Goal: Task Accomplishment & Management: Use online tool/utility

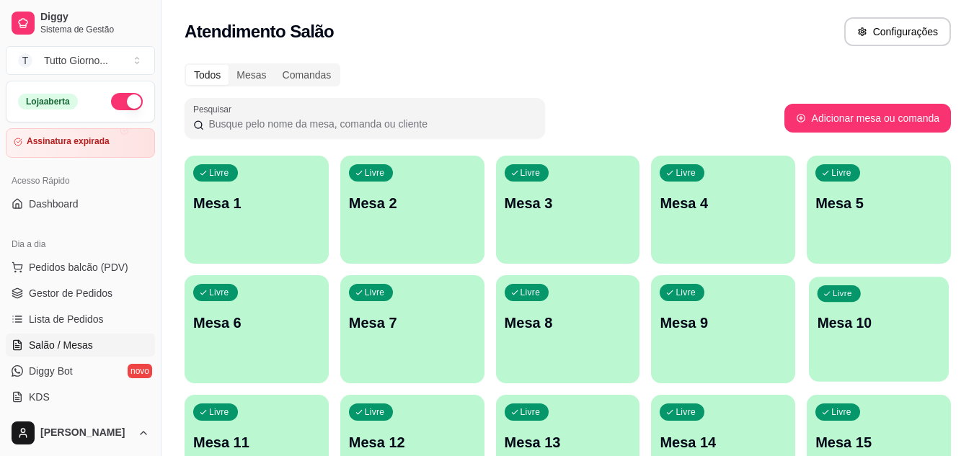
click at [833, 329] on p "Mesa 10" at bounding box center [878, 323] width 123 height 19
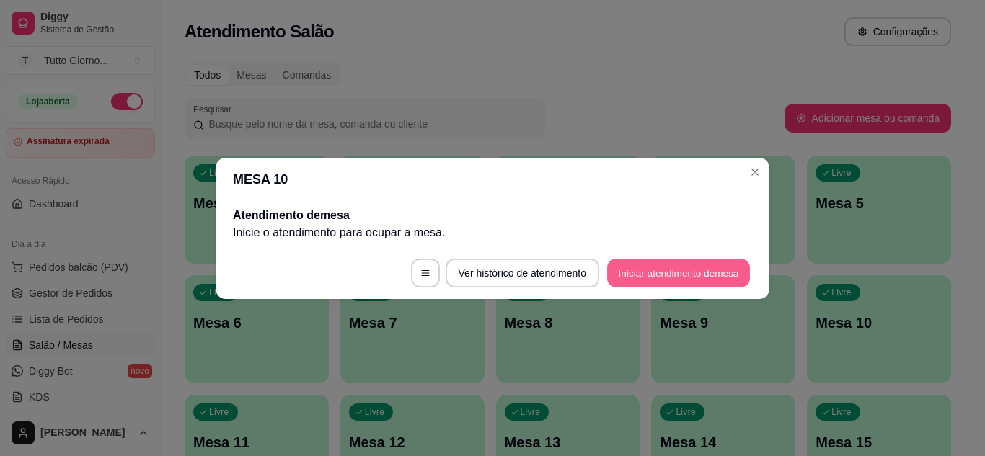
click at [718, 283] on button "Iniciar atendimento de mesa" at bounding box center [678, 273] width 143 height 28
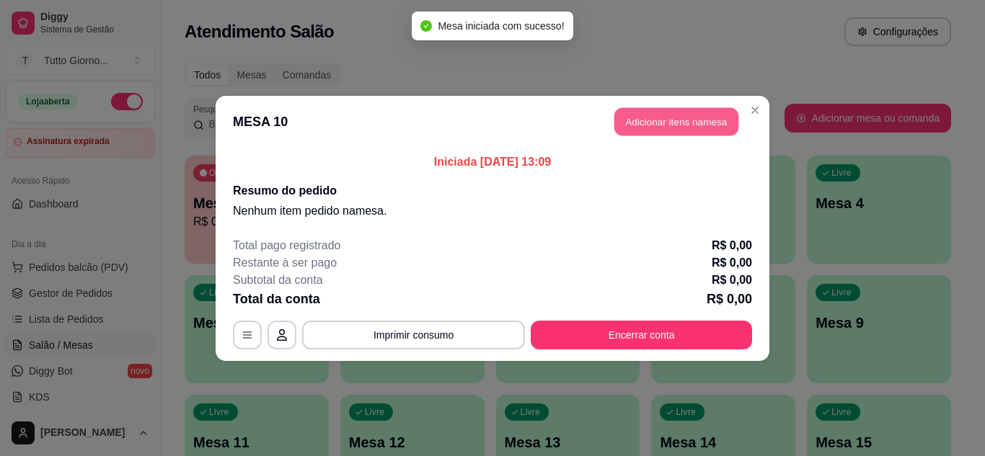
click at [695, 123] on button "Adicionar itens na mesa" at bounding box center [676, 121] width 124 height 28
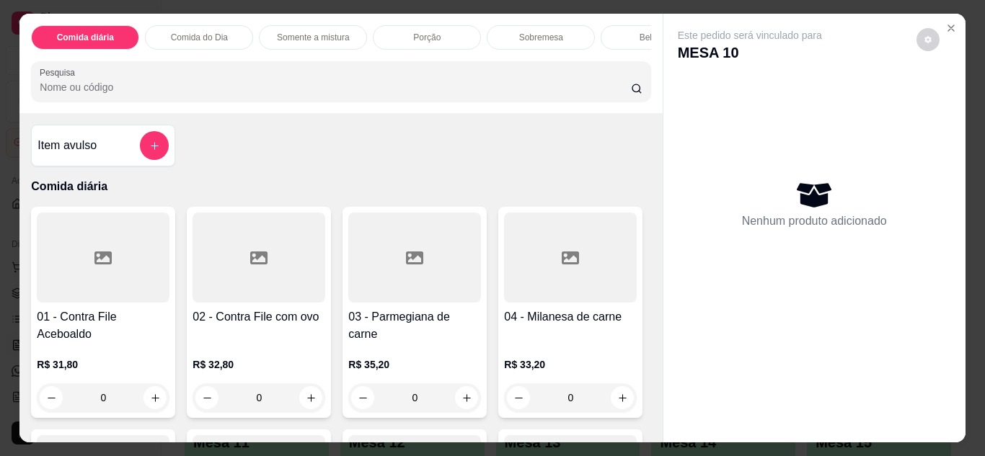
click at [210, 32] on p "Comida do Dia" at bounding box center [199, 38] width 57 height 12
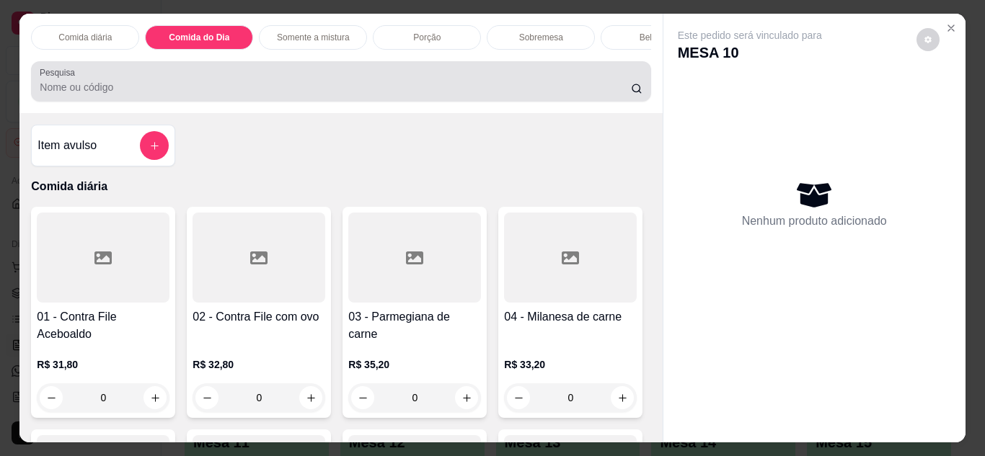
scroll to position [38, 0]
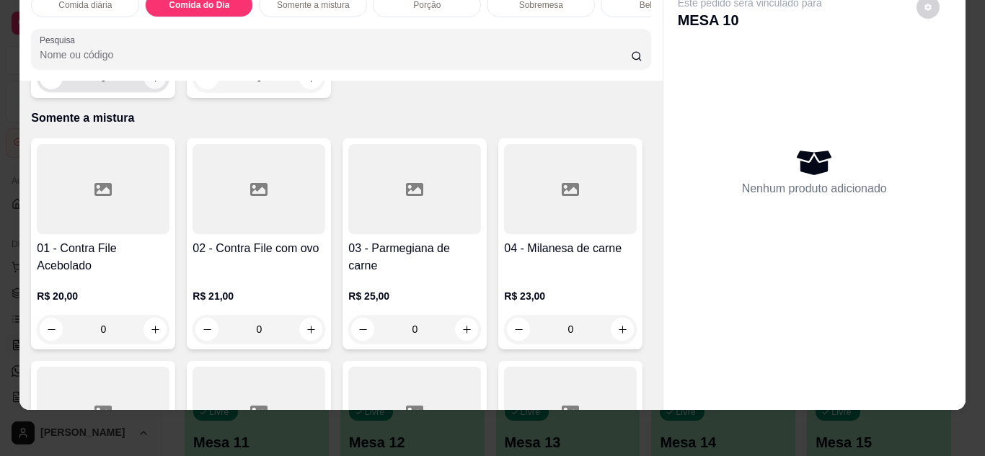
click at [151, 84] on icon "increase-product-quantity" at bounding box center [155, 78] width 11 height 11
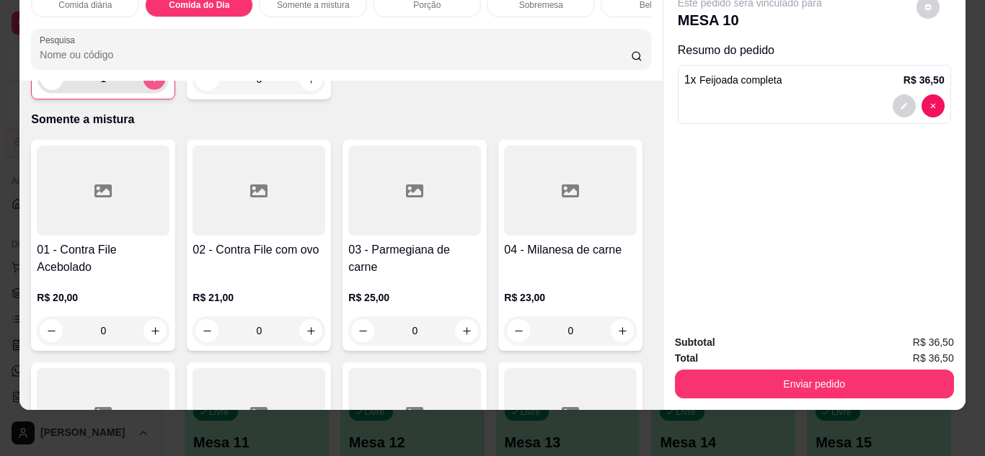
click at [151, 84] on icon "increase-product-quantity" at bounding box center [154, 79] width 11 height 11
type input "2"
click at [616, 4] on div "Bebidas" at bounding box center [655, 5] width 108 height 25
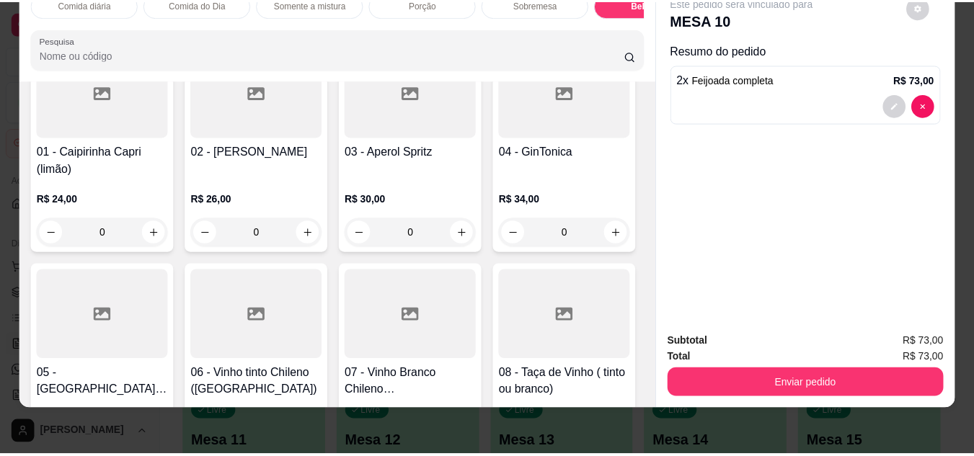
scroll to position [4033, 0]
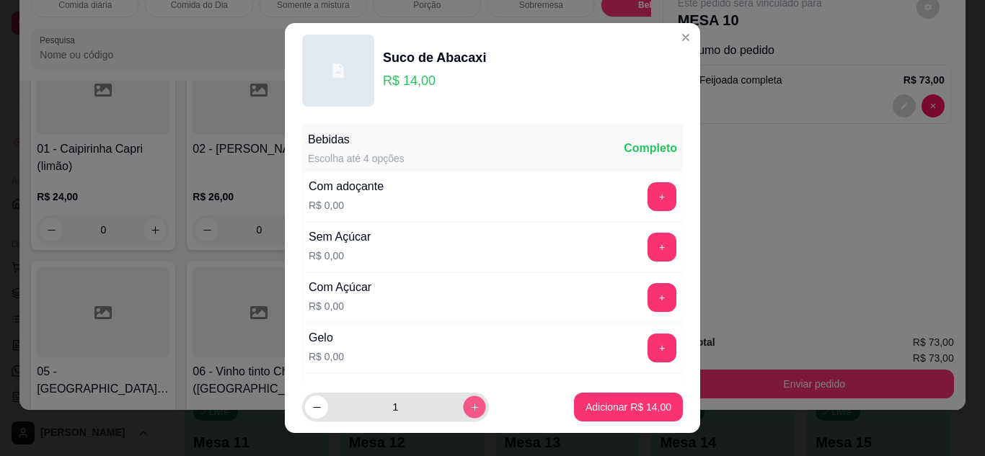
click at [469, 412] on icon "increase-product-quantity" at bounding box center [474, 407] width 11 height 11
type input "2"
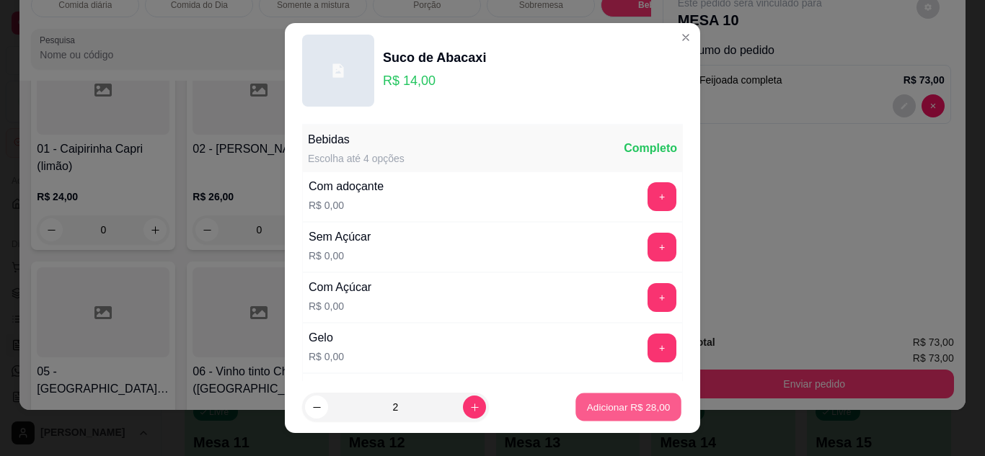
click at [623, 411] on p "Adicionar R$ 28,00" at bounding box center [629, 408] width 84 height 14
type input "2"
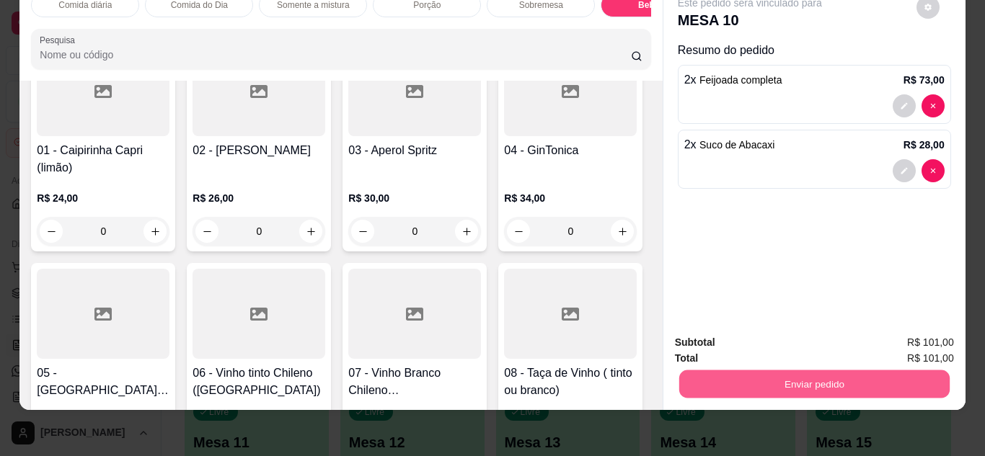
click at [771, 376] on button "Enviar pedido" at bounding box center [813, 385] width 270 height 28
click at [900, 341] on button "Enviar pedido" at bounding box center [916, 337] width 79 height 27
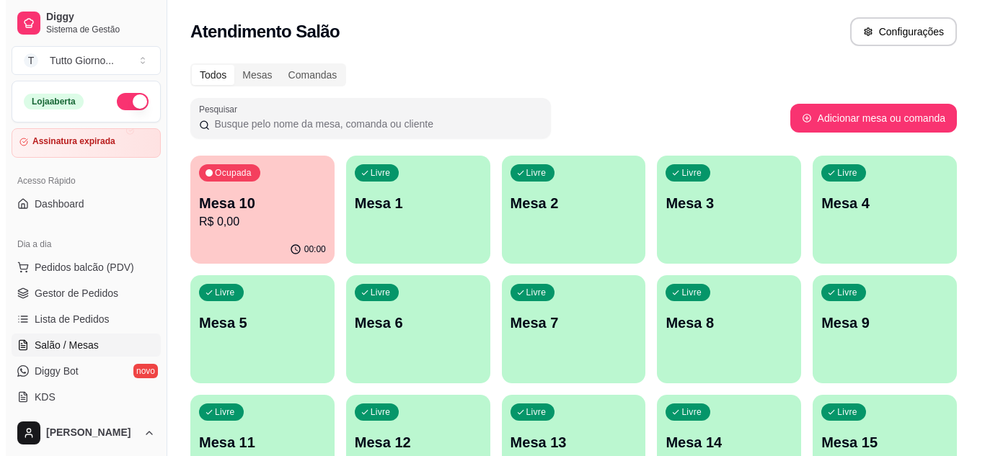
scroll to position [399, 0]
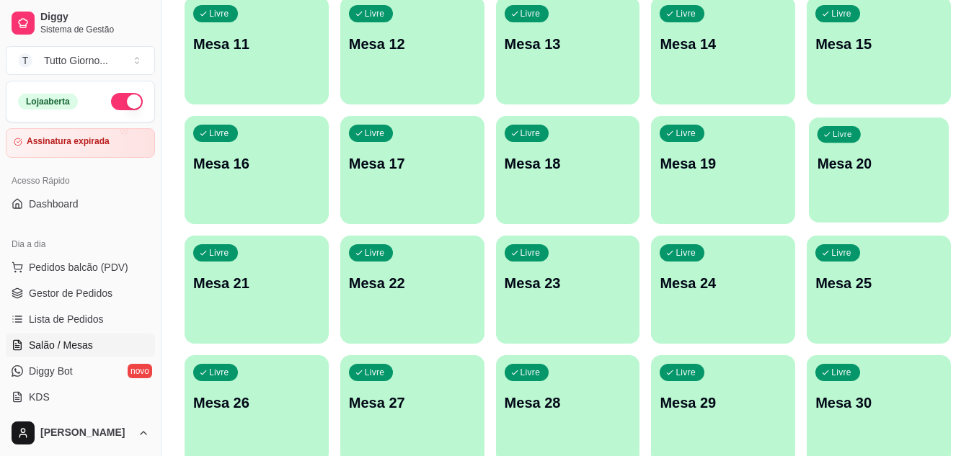
click at [849, 197] on div "Livre Mesa 20" at bounding box center [879, 162] width 140 height 88
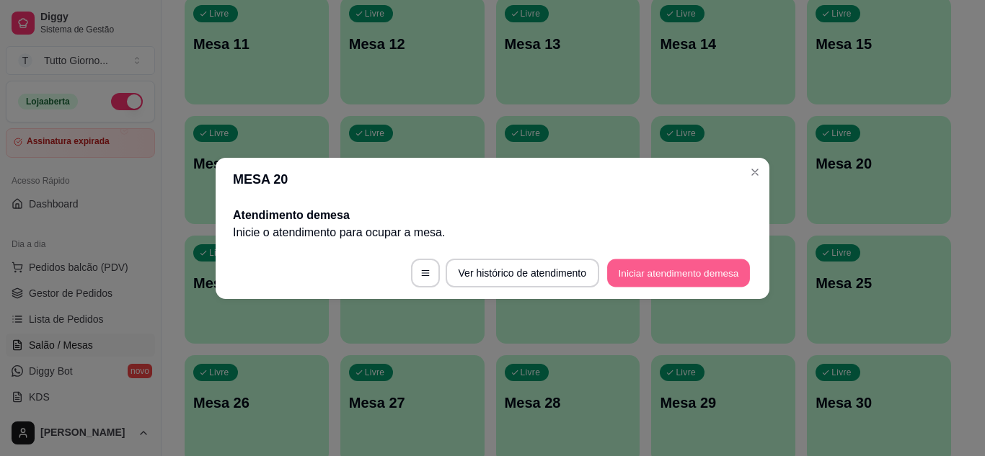
click at [673, 262] on button "Iniciar atendimento de mesa" at bounding box center [678, 273] width 143 height 28
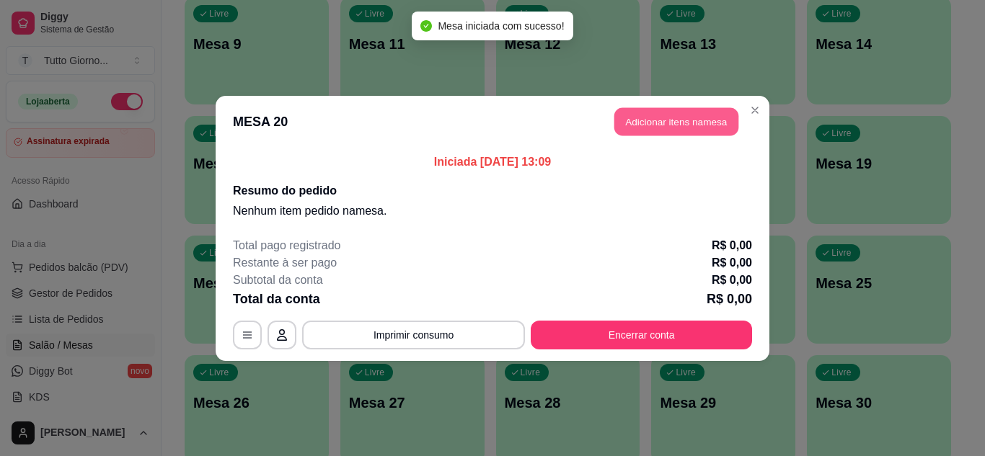
click at [686, 129] on button "Adicionar itens na mesa" at bounding box center [676, 121] width 124 height 28
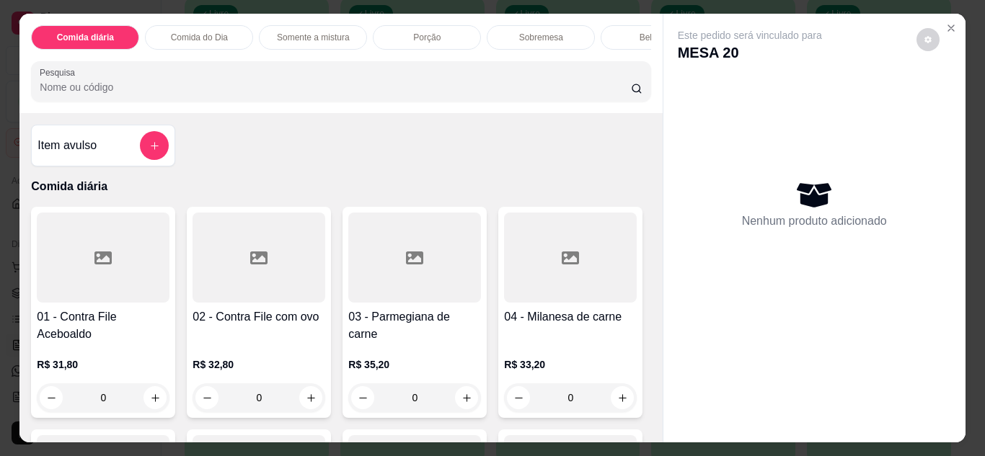
click at [229, 37] on div "Comida do Dia" at bounding box center [199, 37] width 108 height 25
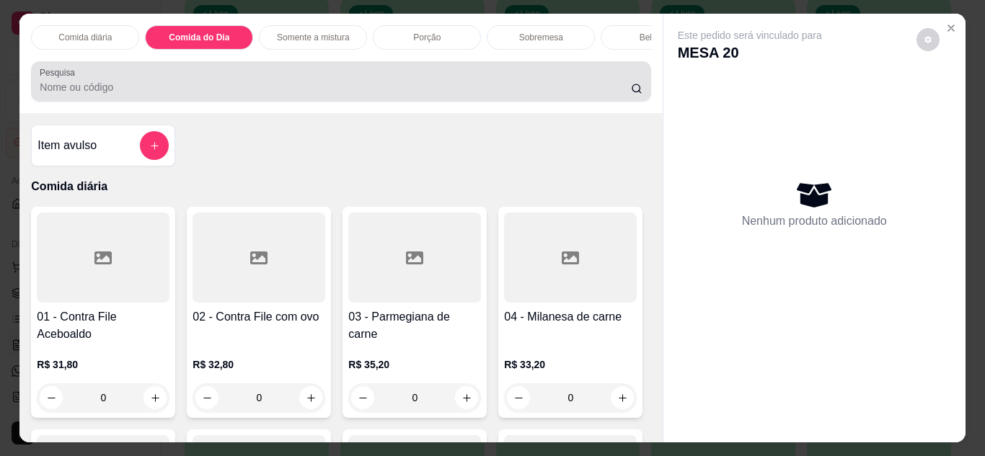
scroll to position [38, 0]
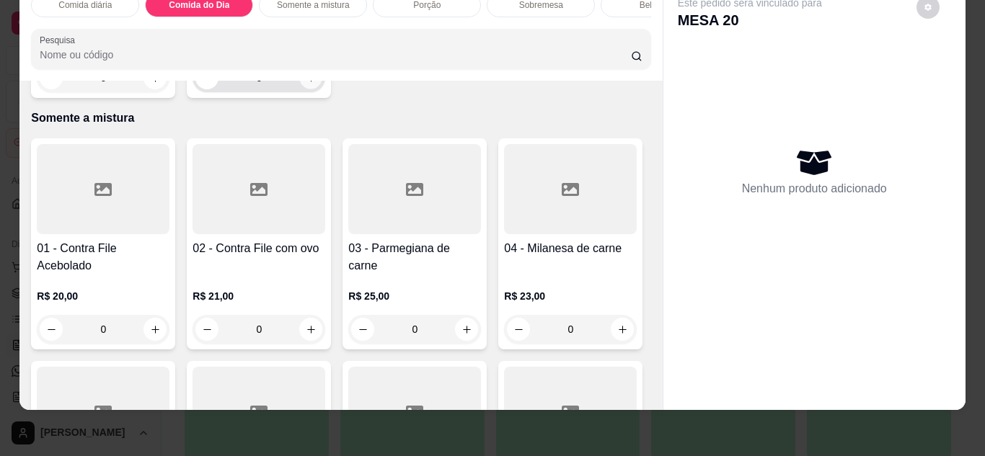
click at [300, 89] on button "increase-product-quantity" at bounding box center [311, 77] width 22 height 22
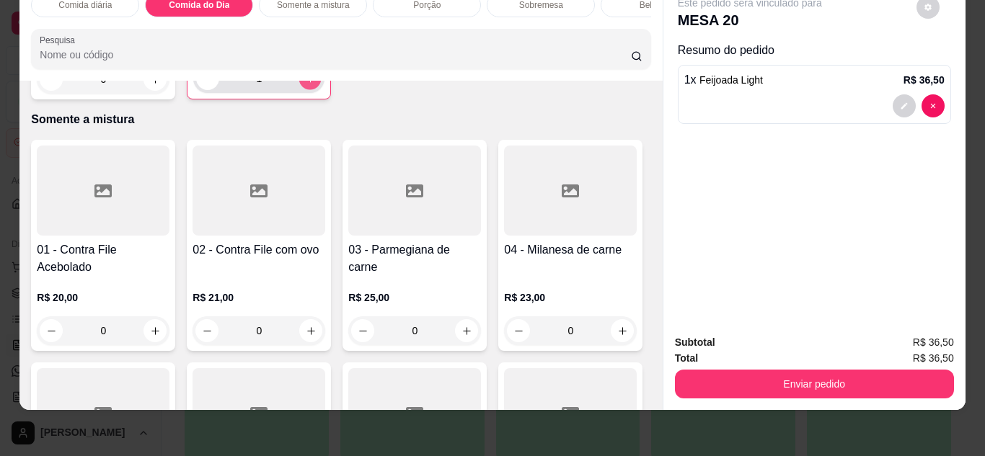
click at [300, 89] on button "increase-product-quantity" at bounding box center [310, 78] width 22 height 22
type input "2"
click at [151, 85] on icon "increase-product-quantity" at bounding box center [155, 79] width 11 height 11
type input "1"
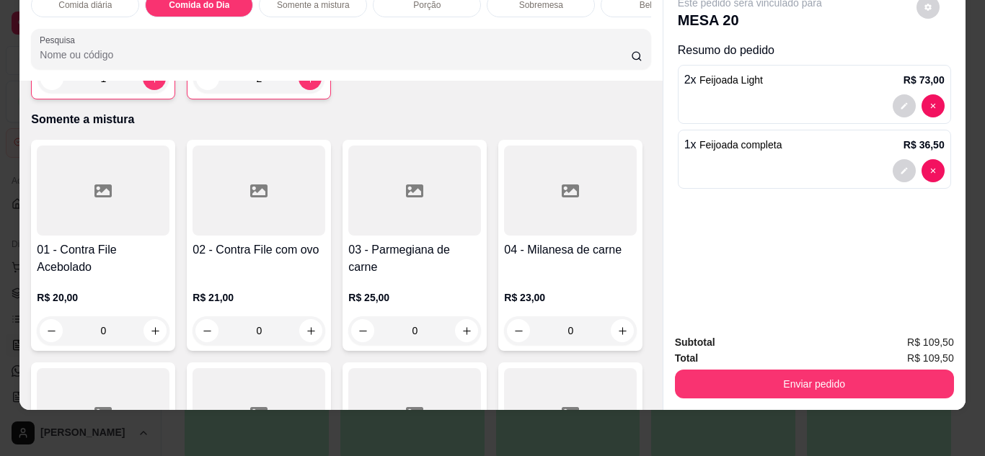
click at [624, 5] on div "Bebidas" at bounding box center [655, 5] width 108 height 25
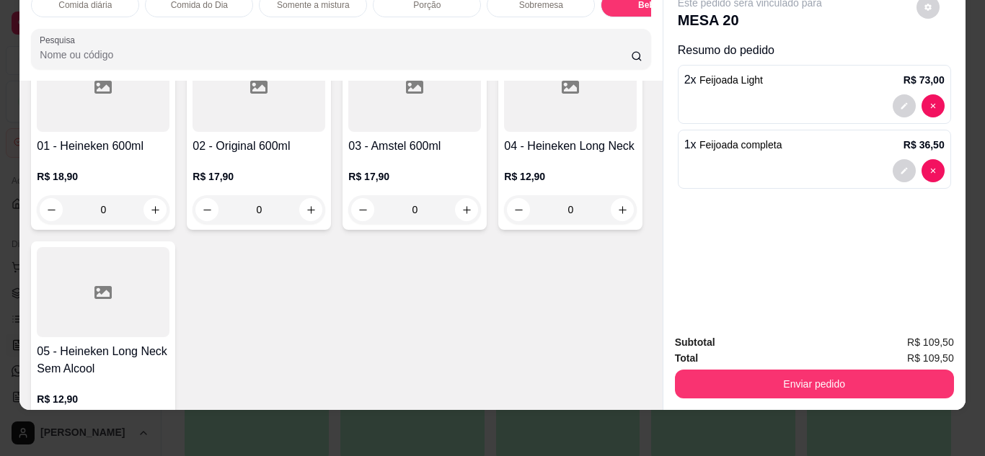
scroll to position [3601, 0]
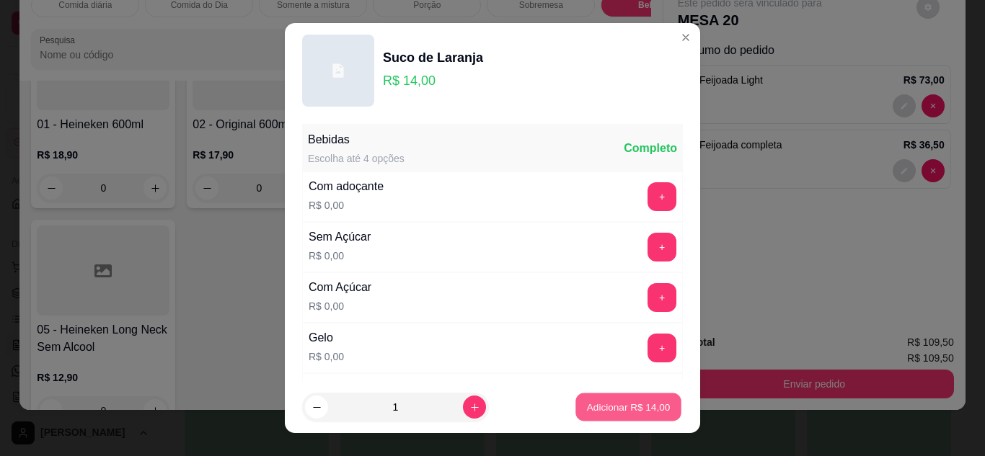
click at [624, 403] on p "Adicionar R$ 14,00" at bounding box center [629, 408] width 84 height 14
type input "1"
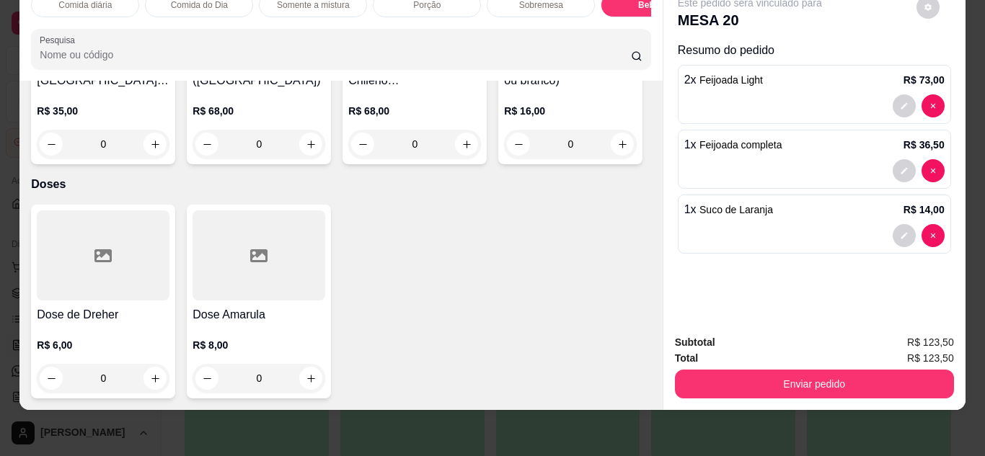
scroll to position [4437, 0]
type input "1"
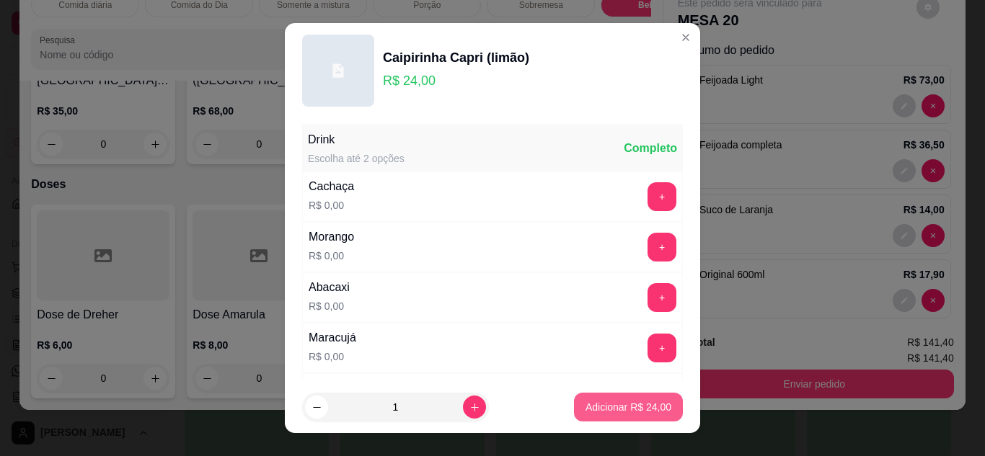
click at [612, 407] on p "Adicionar R$ 24,00" at bounding box center [628, 407] width 86 height 14
type input "1"
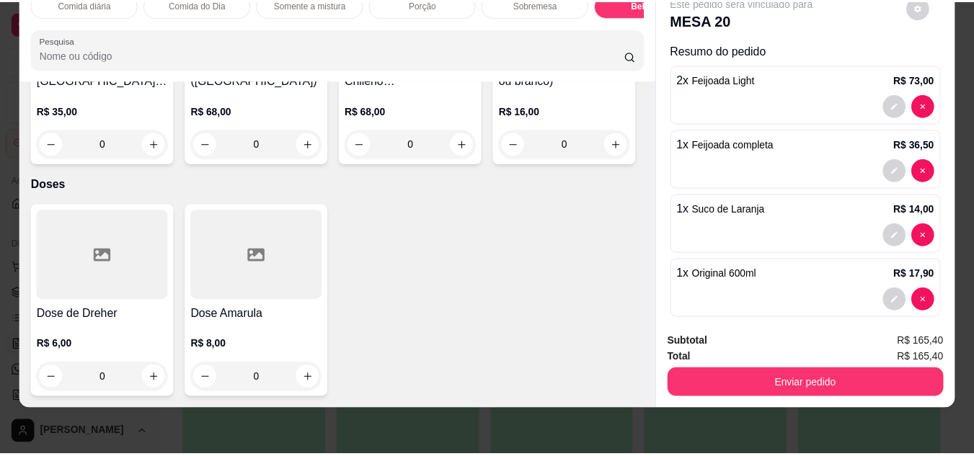
scroll to position [4861, 0]
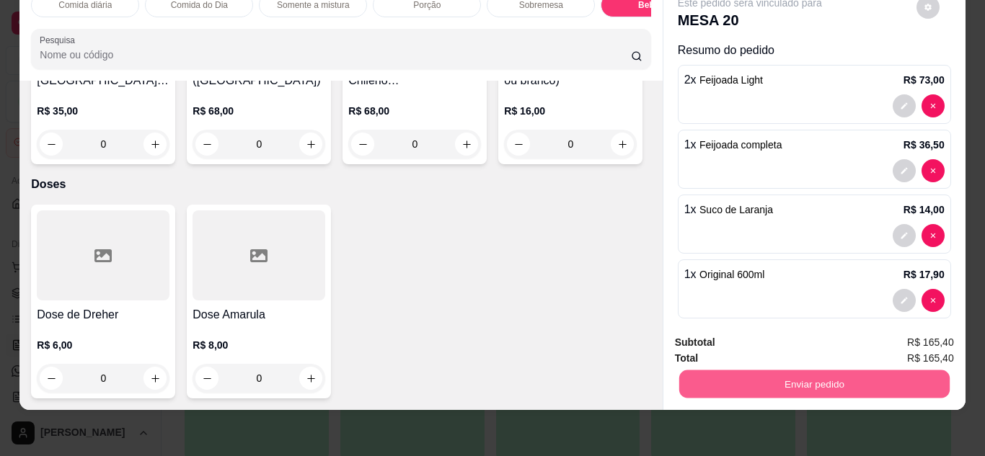
click at [797, 379] on button "Enviar pedido" at bounding box center [813, 385] width 270 height 28
click at [900, 337] on button "Enviar pedido" at bounding box center [916, 337] width 79 height 27
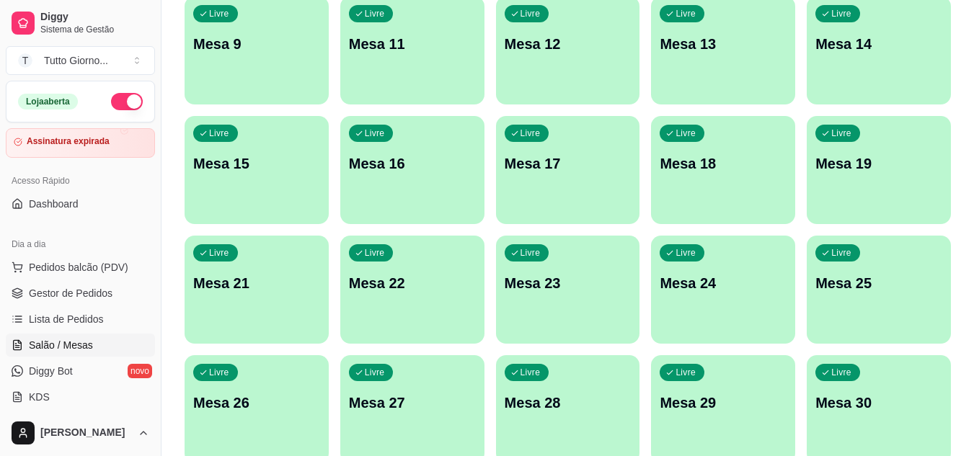
scroll to position [0, 0]
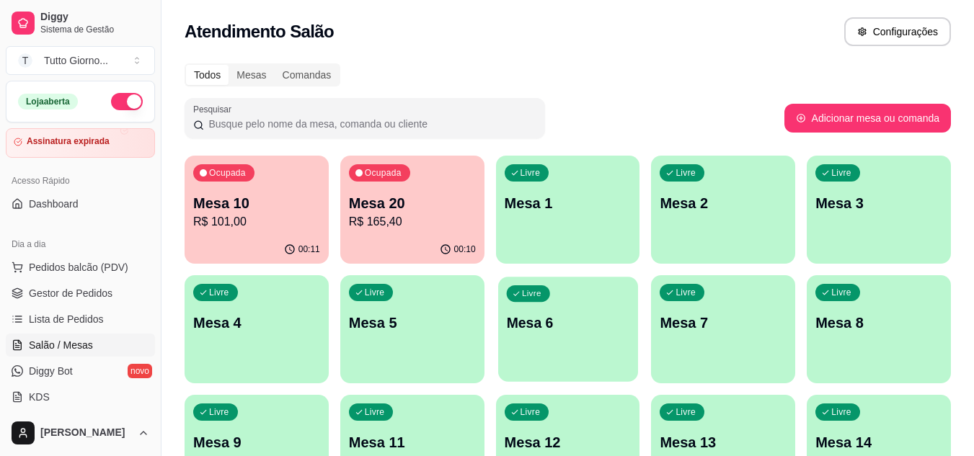
click at [546, 327] on p "Mesa 6" at bounding box center [567, 323] width 123 height 19
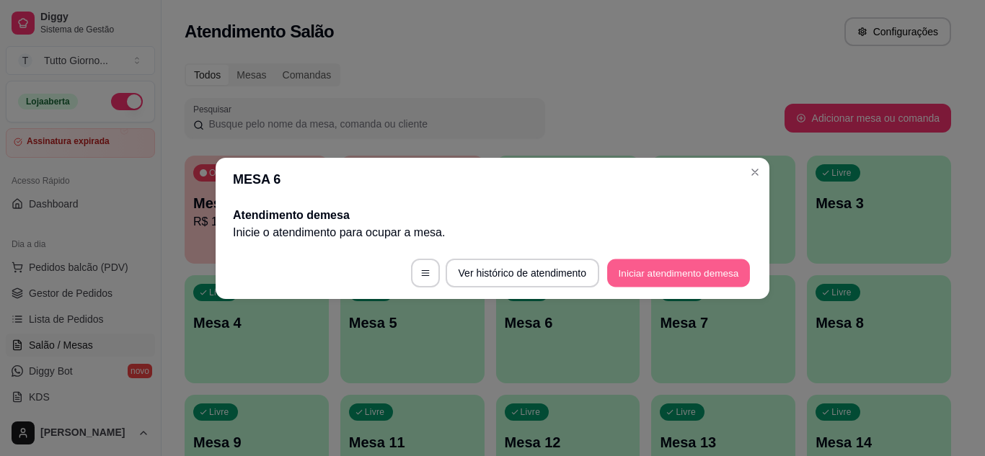
click at [624, 282] on button "Iniciar atendimento de mesa" at bounding box center [678, 273] width 143 height 28
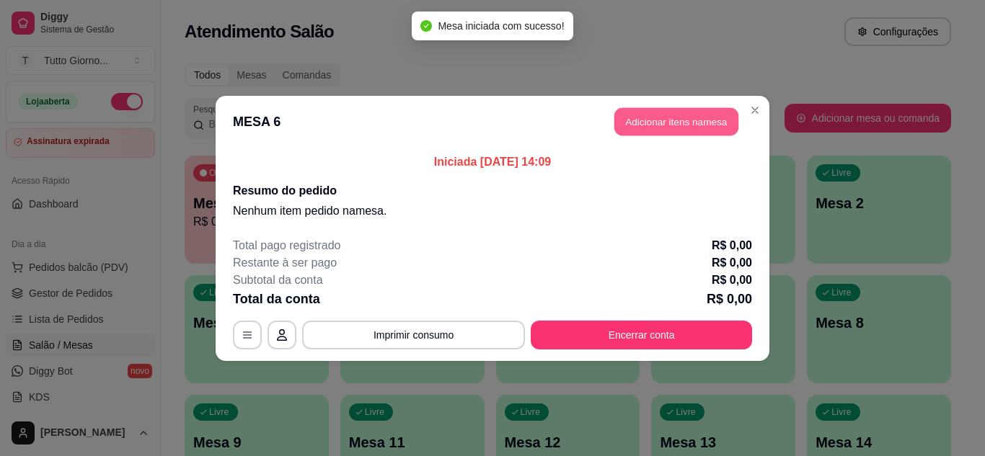
click at [676, 121] on button "Adicionar itens na mesa" at bounding box center [676, 121] width 124 height 28
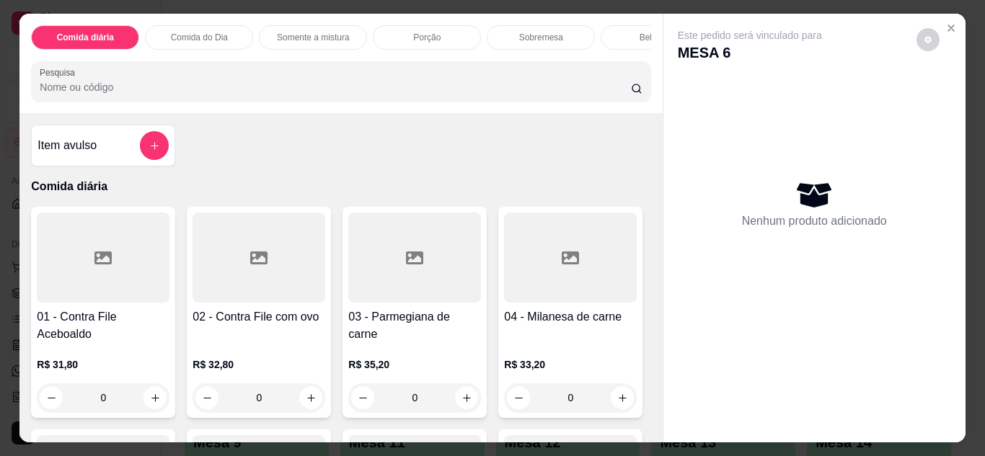
click at [302, 397] on div "0" at bounding box center [258, 398] width 133 height 29
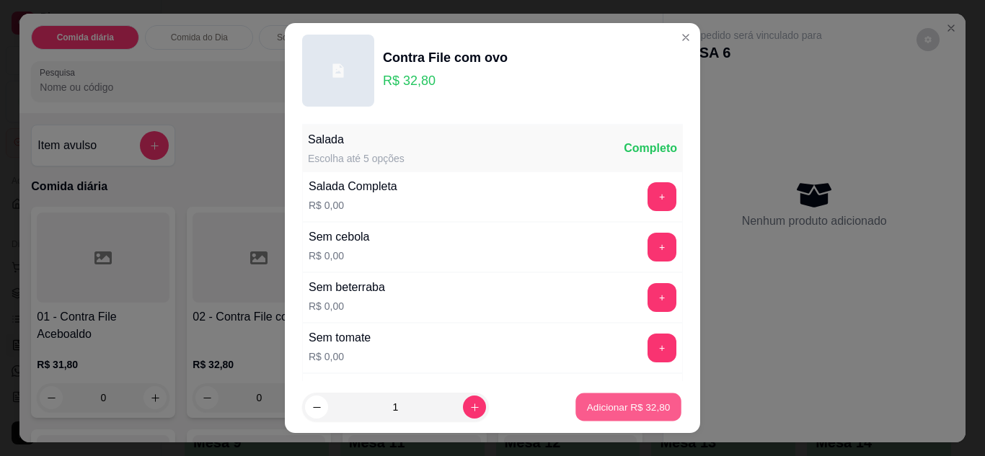
click at [624, 402] on p "Adicionar R$ 32,80" at bounding box center [629, 408] width 84 height 14
type input "1"
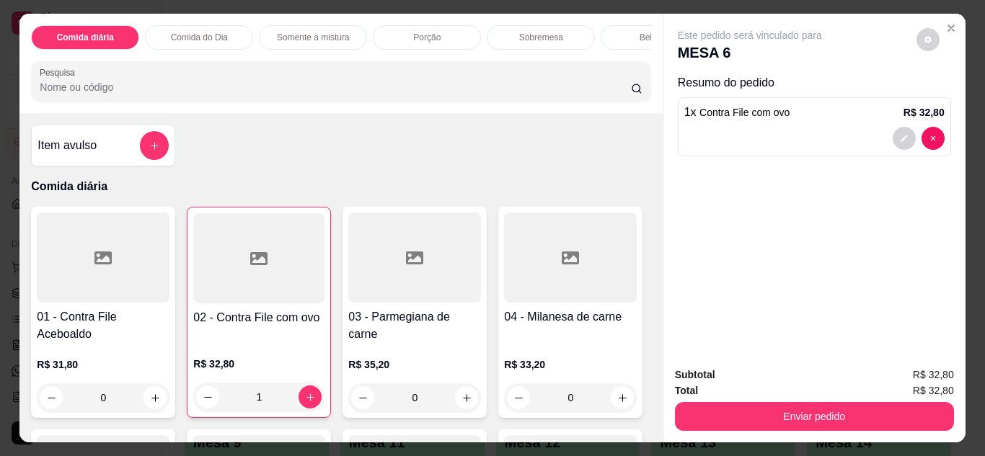
scroll to position [279, 0]
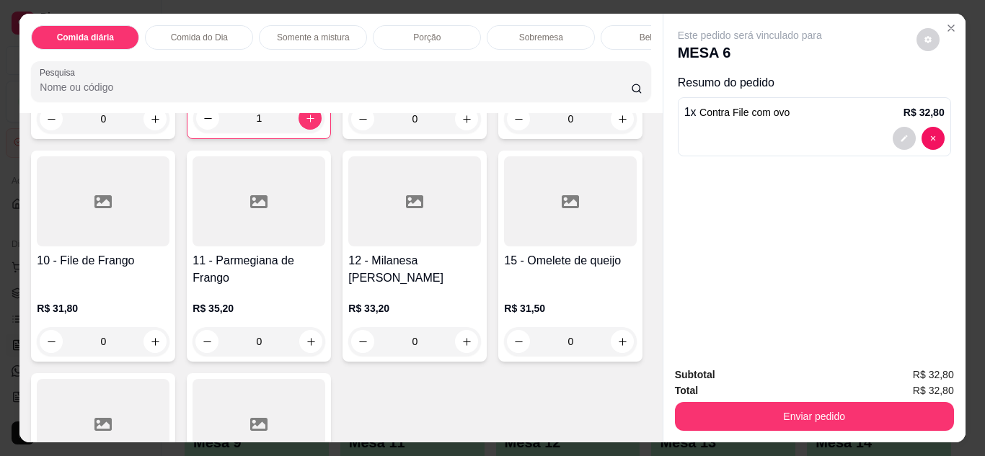
click at [169, 355] on div "0" at bounding box center [103, 341] width 133 height 29
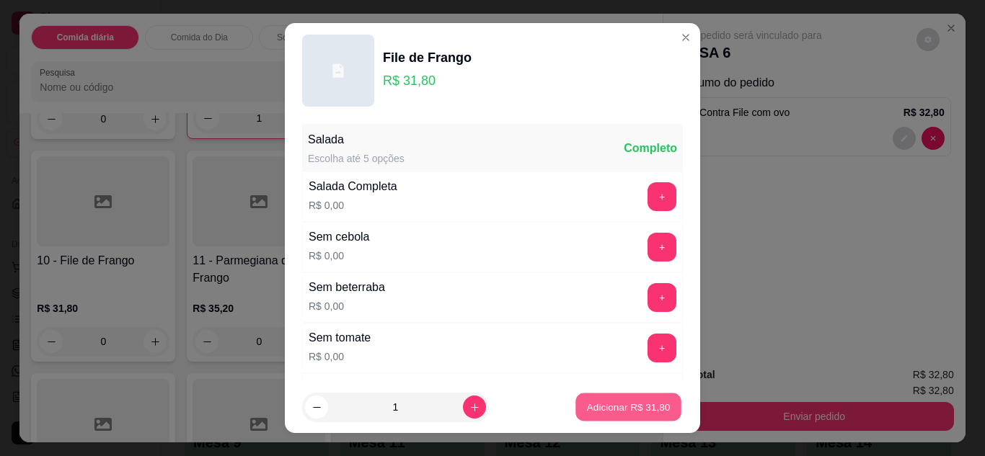
click at [594, 411] on p "Adicionar R$ 31,80" at bounding box center [629, 408] width 84 height 14
type input "1"
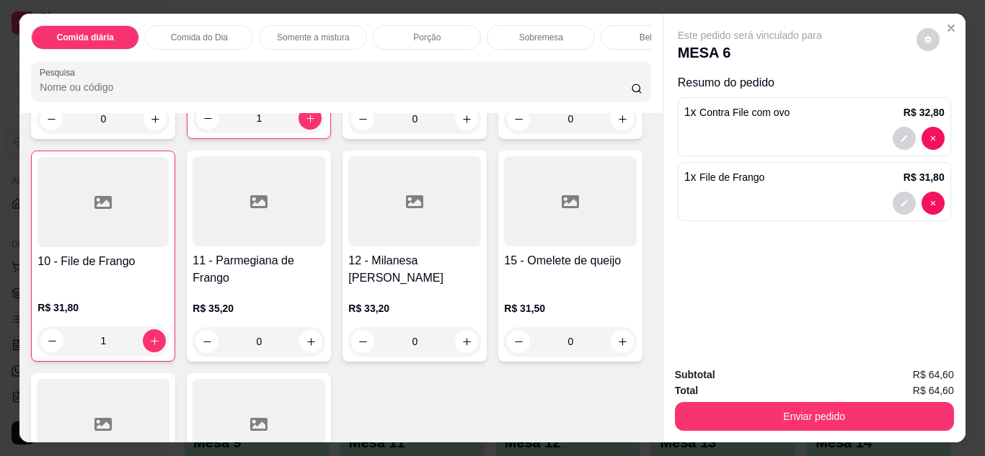
click at [621, 40] on div "Bebidas" at bounding box center [655, 37] width 108 height 25
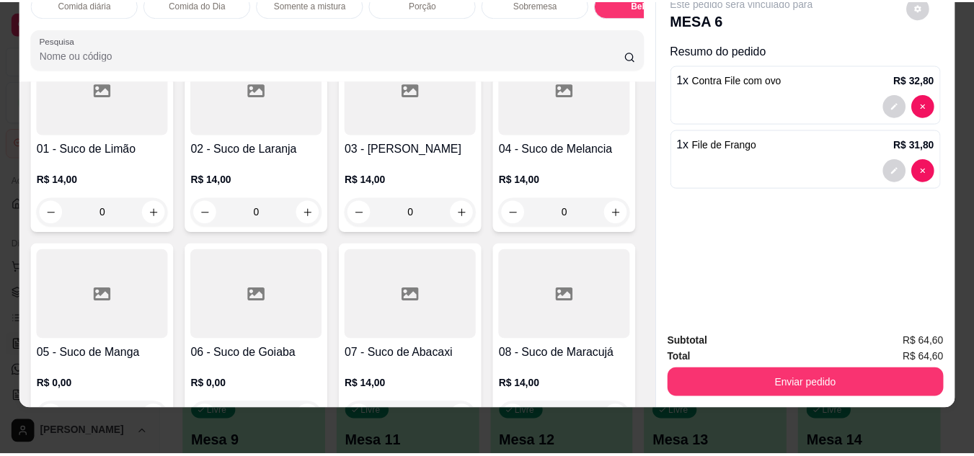
scroll to position [3138, 0]
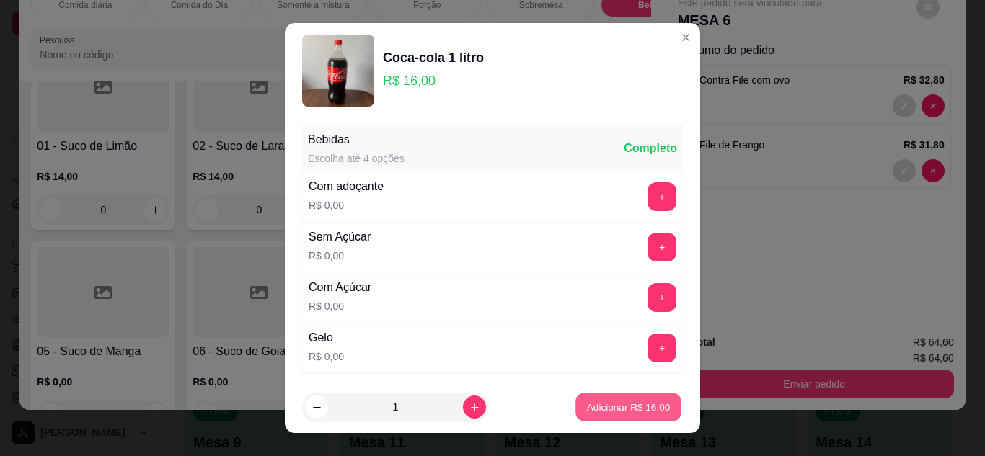
click at [614, 407] on p "Adicionar R$ 16,00" at bounding box center [629, 408] width 84 height 14
type input "1"
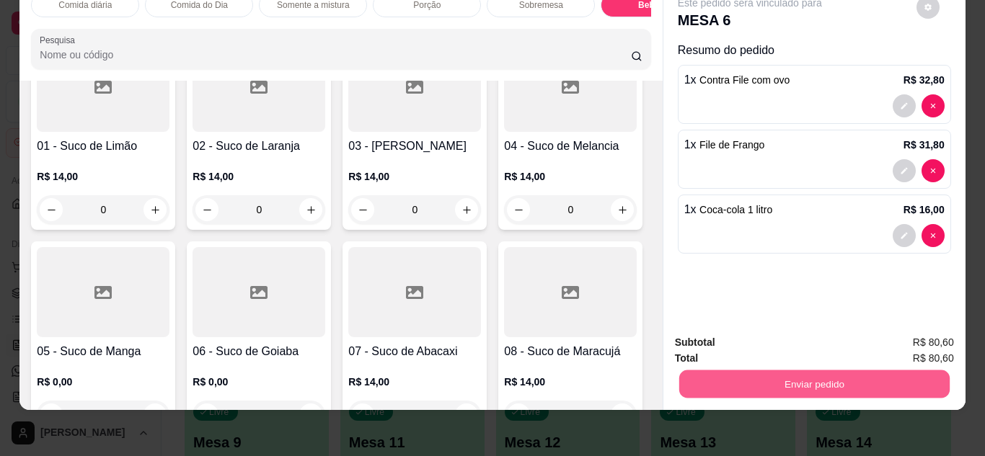
click at [783, 376] on button "Enviar pedido" at bounding box center [813, 385] width 270 height 28
click at [908, 337] on button "Enviar pedido" at bounding box center [916, 337] width 79 height 27
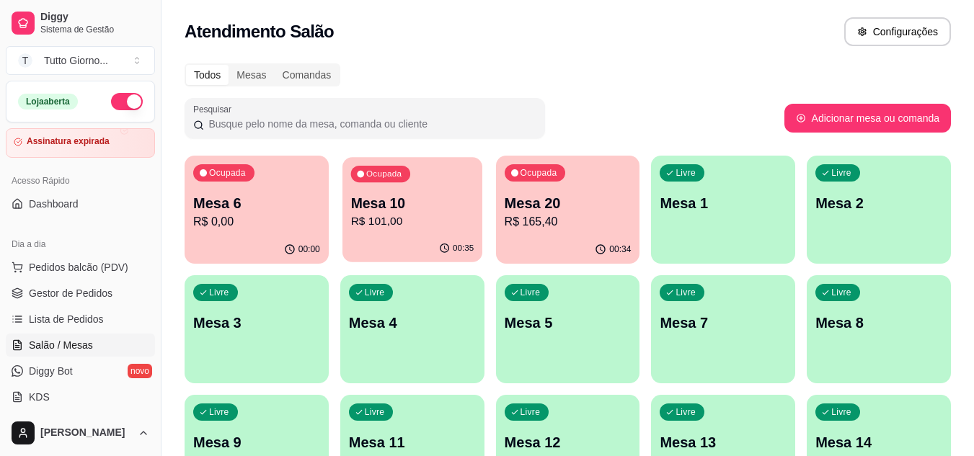
click at [442, 203] on p "Mesa 10" at bounding box center [411, 203] width 123 height 19
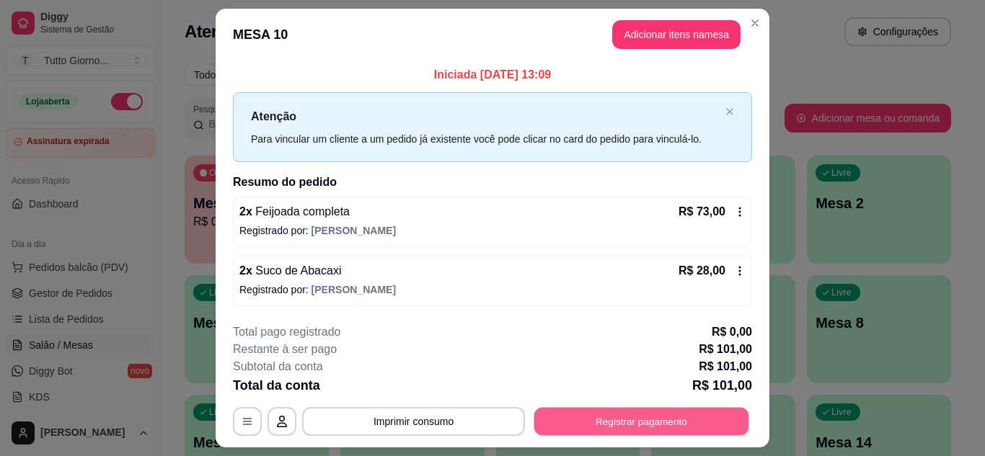
click at [644, 433] on button "Registrar pagamento" at bounding box center [641, 422] width 215 height 28
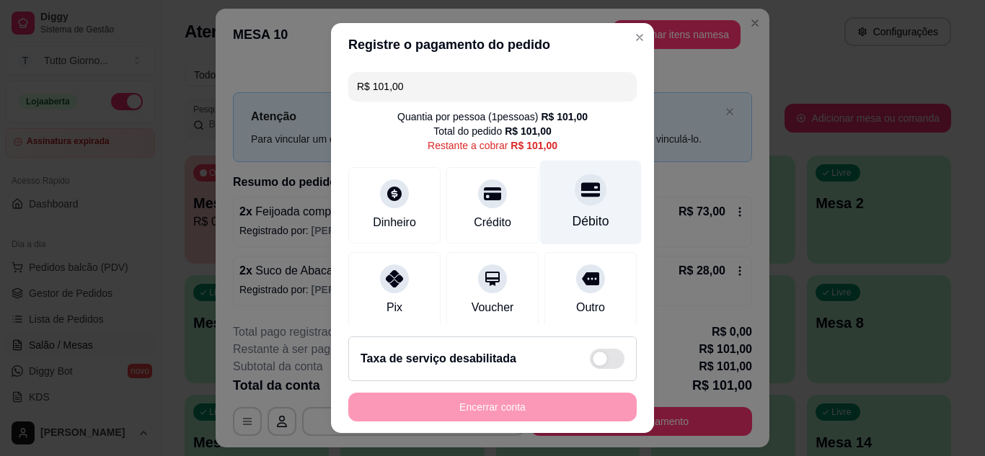
click at [577, 231] on div "Débito" at bounding box center [590, 221] width 37 height 19
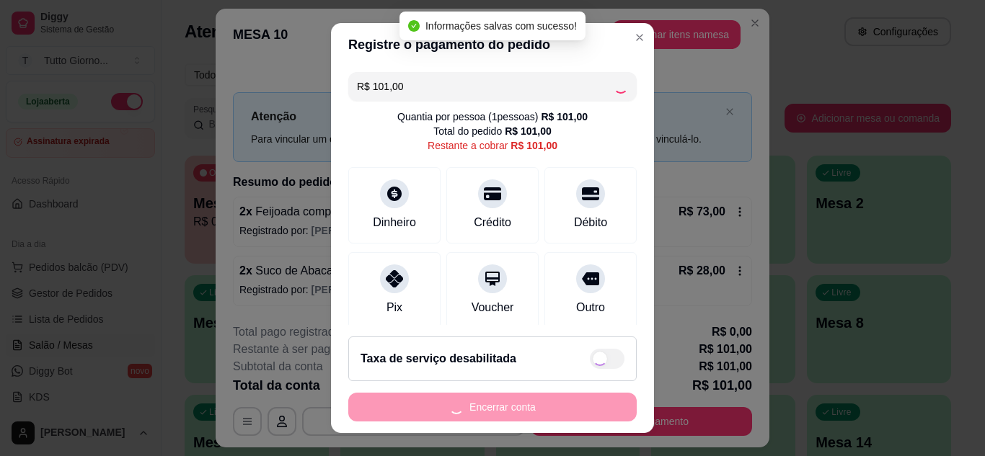
type input "R$ 0,00"
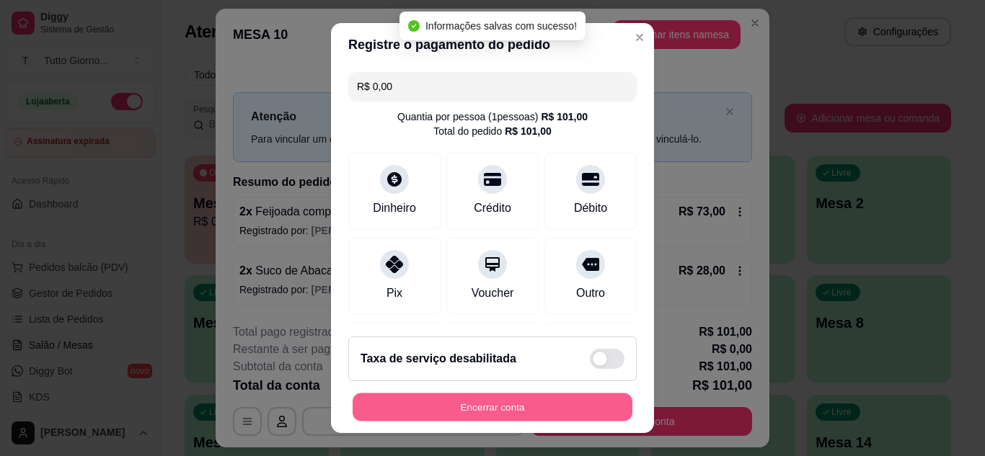
click at [587, 417] on button "Encerrar conta" at bounding box center [493, 408] width 280 height 28
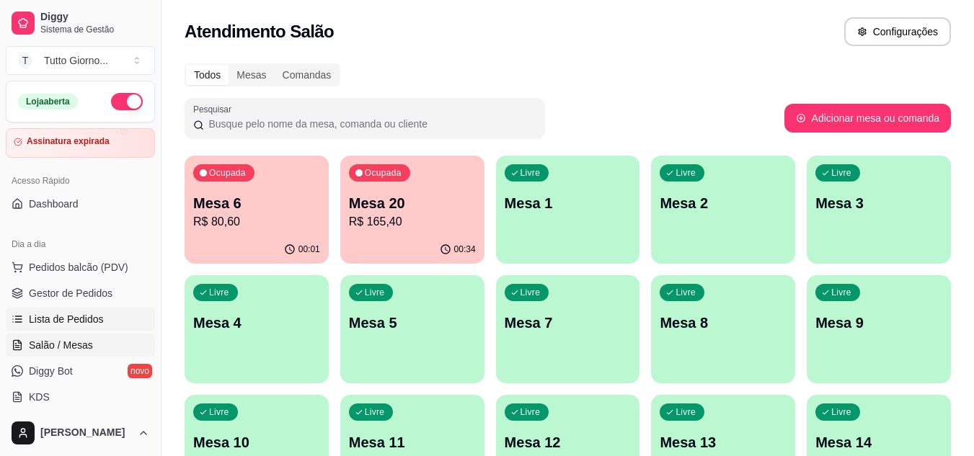
click at [92, 314] on span "Lista de Pedidos" at bounding box center [66, 319] width 75 height 14
click at [445, 202] on p "Mesa 20" at bounding box center [411, 203] width 123 height 19
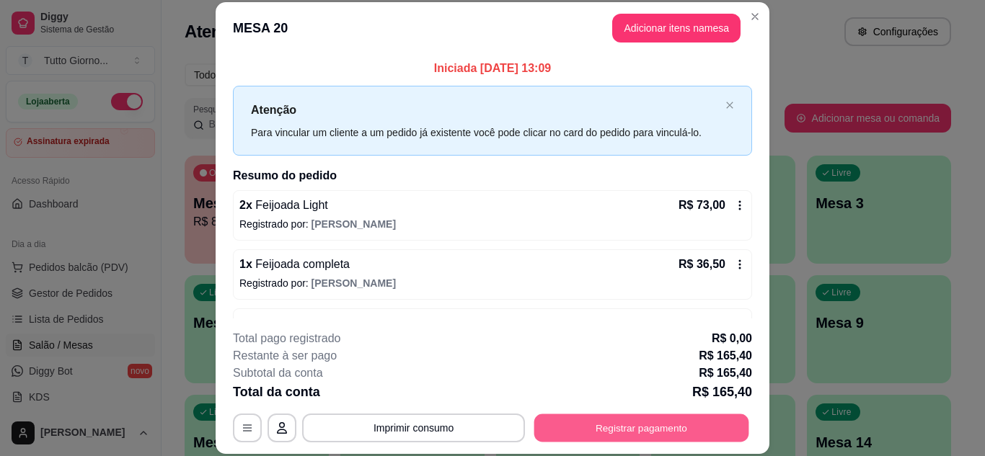
click at [644, 423] on button "Registrar pagamento" at bounding box center [641, 428] width 215 height 28
click at [646, 422] on button "Registrar pagamento" at bounding box center [641, 428] width 215 height 28
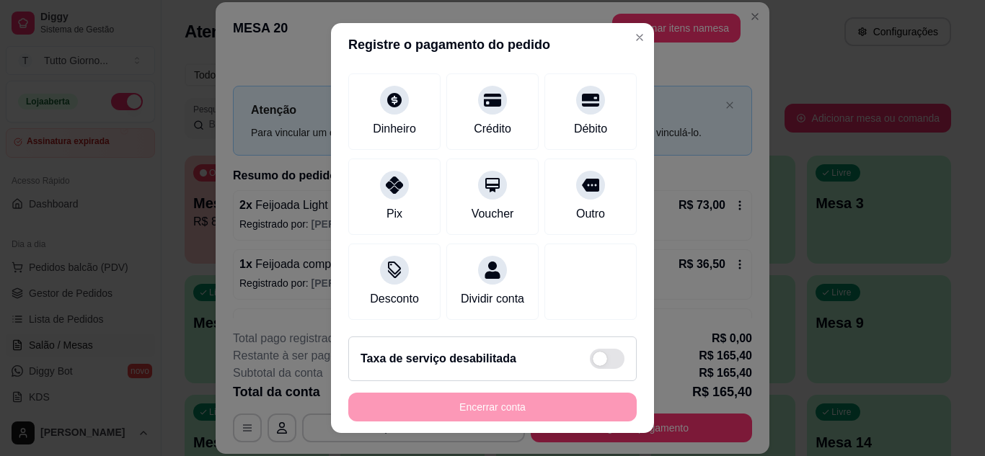
scroll to position [111, 0]
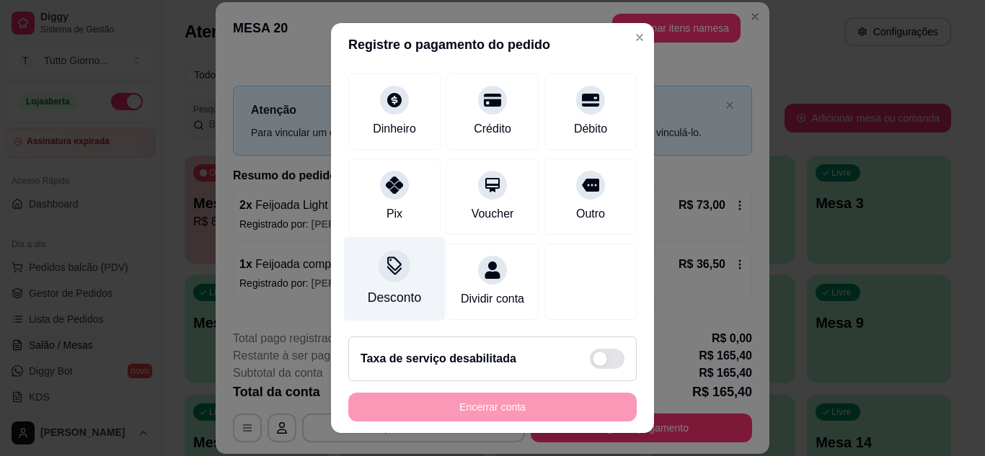
click at [407, 256] on div "Desconto" at bounding box center [395, 278] width 102 height 84
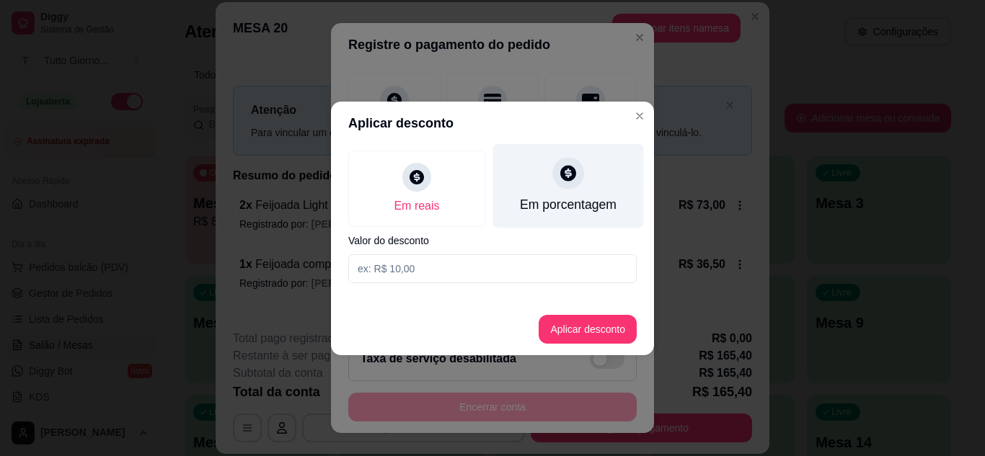
click at [567, 197] on div "Em porcentagem" at bounding box center [568, 204] width 97 height 19
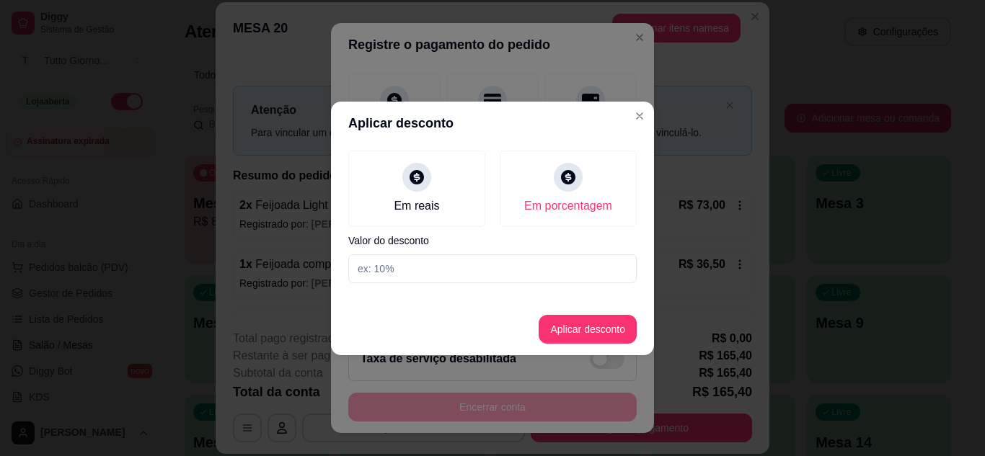
click at [415, 259] on input at bounding box center [492, 268] width 288 height 29
type input "10"
click at [578, 327] on button "Aplicar desconto" at bounding box center [588, 329] width 94 height 28
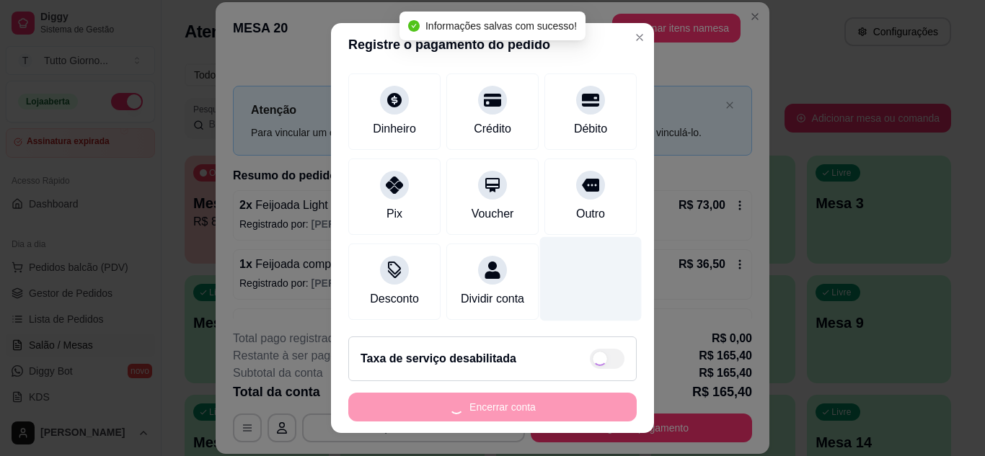
type input "R$ 148,86"
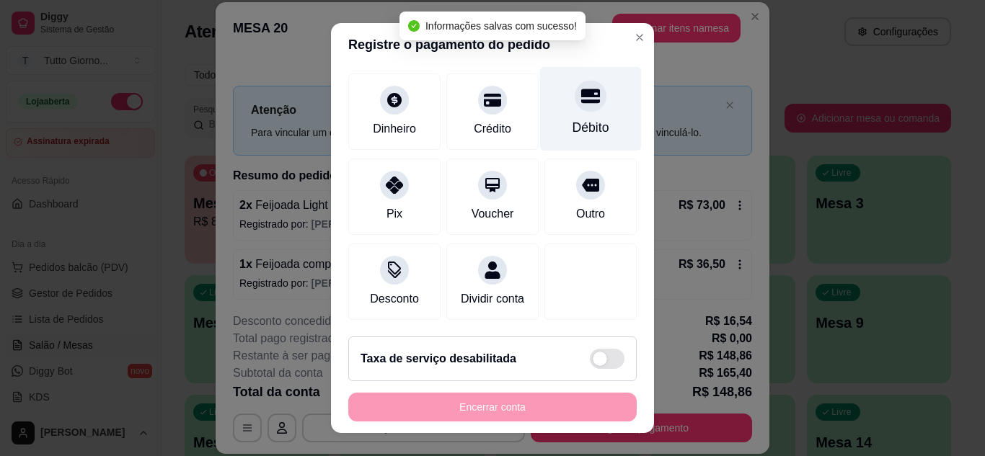
scroll to position [125, 0]
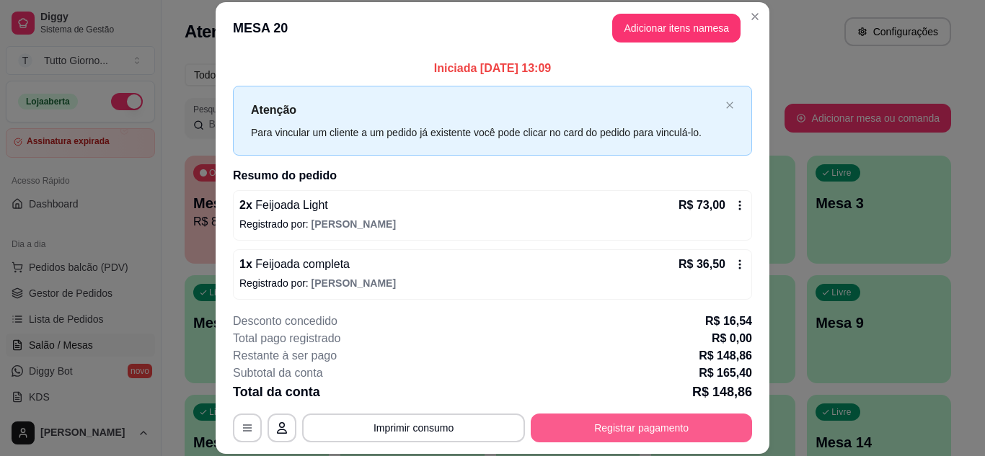
click at [636, 442] on button "Registrar pagamento" at bounding box center [641, 428] width 221 height 29
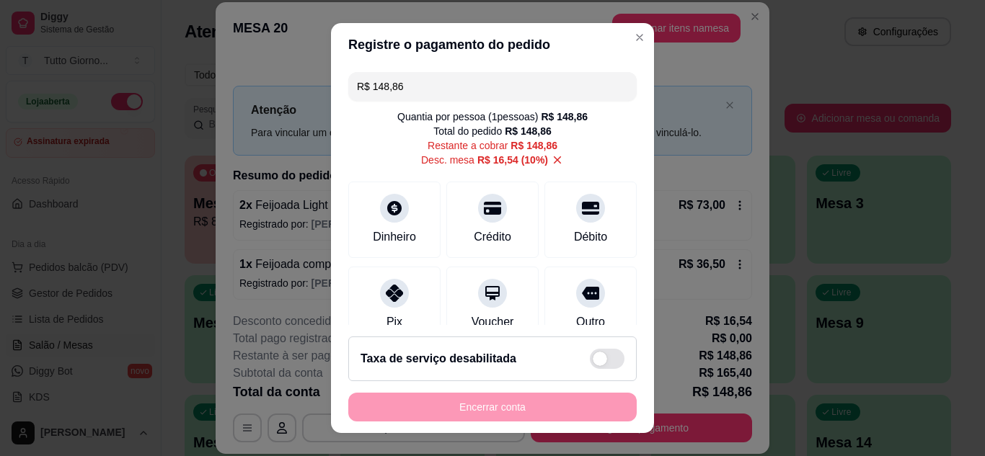
click at [422, 79] on input "R$ 148,86" at bounding box center [492, 86] width 271 height 29
click at [384, 273] on div at bounding box center [394, 289] width 32 height 32
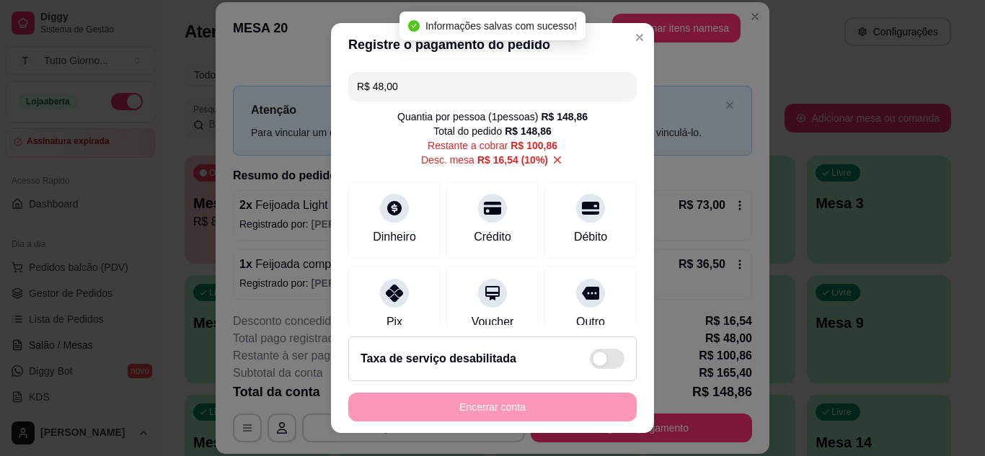
type input "R$ 100,86"
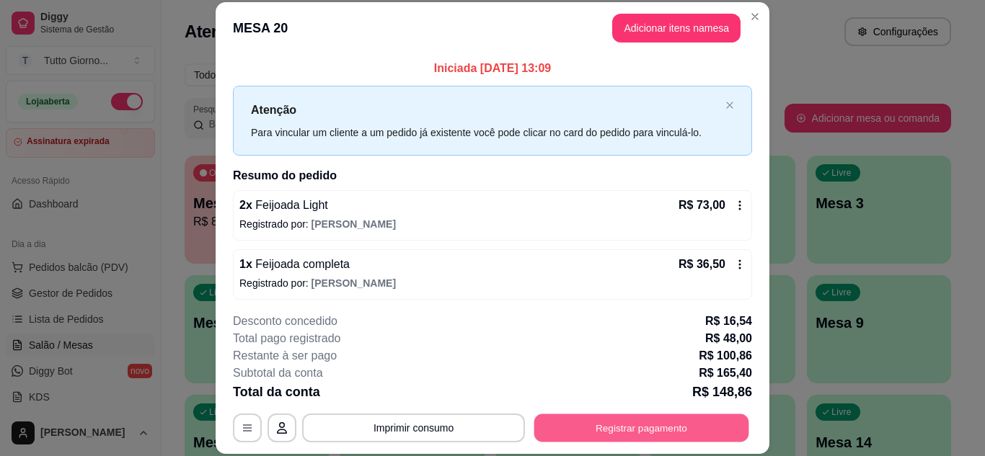
click at [583, 432] on button "Registrar pagamento" at bounding box center [641, 428] width 215 height 28
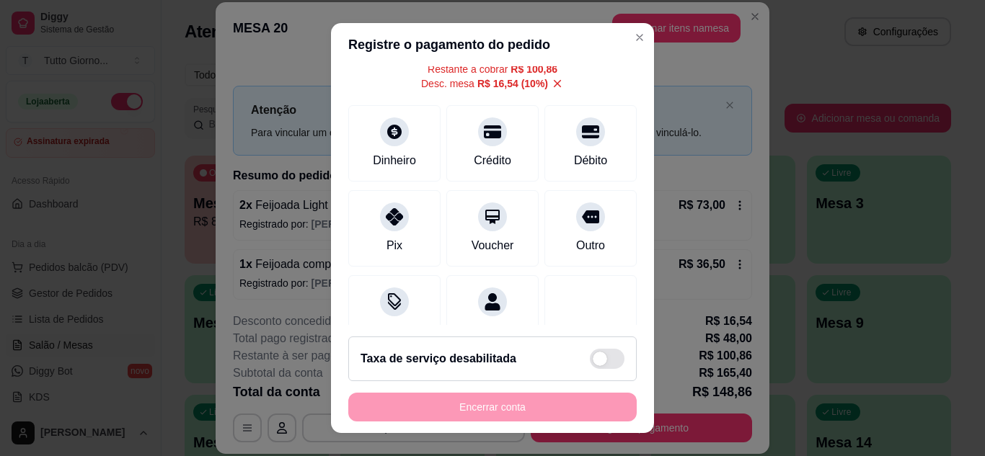
scroll to position [87, 0]
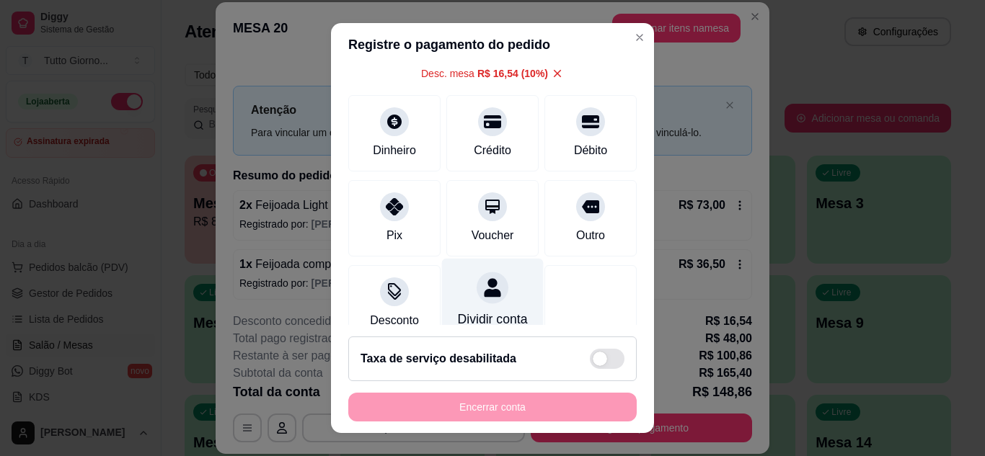
click at [487, 303] on div "Dividir conta" at bounding box center [493, 300] width 102 height 84
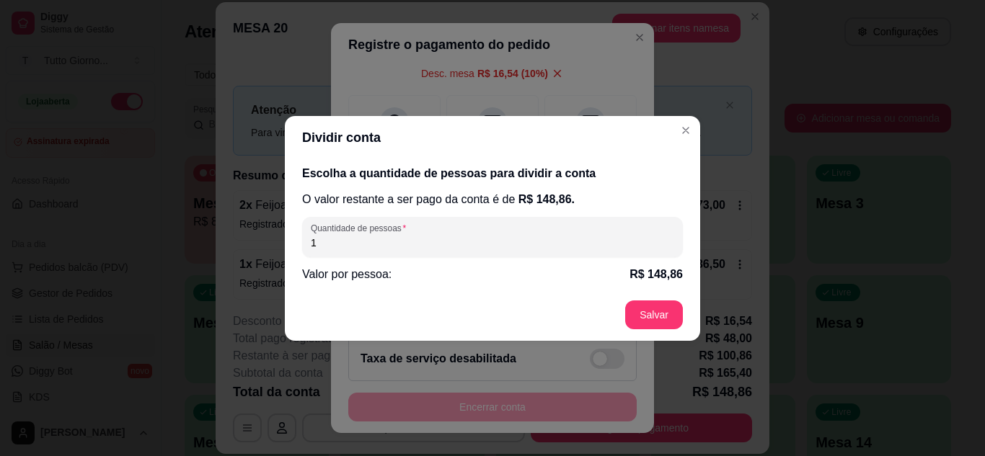
click at [384, 244] on input "1" at bounding box center [492, 243] width 363 height 14
type input "2"
click at [679, 142] on header "Dividir conta" at bounding box center [492, 137] width 415 height 43
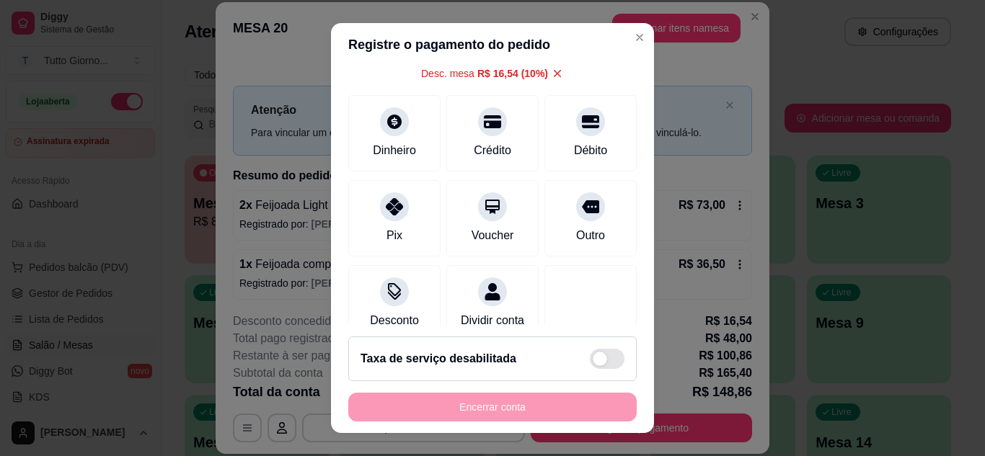
click at [551, 69] on icon at bounding box center [557, 73] width 13 height 13
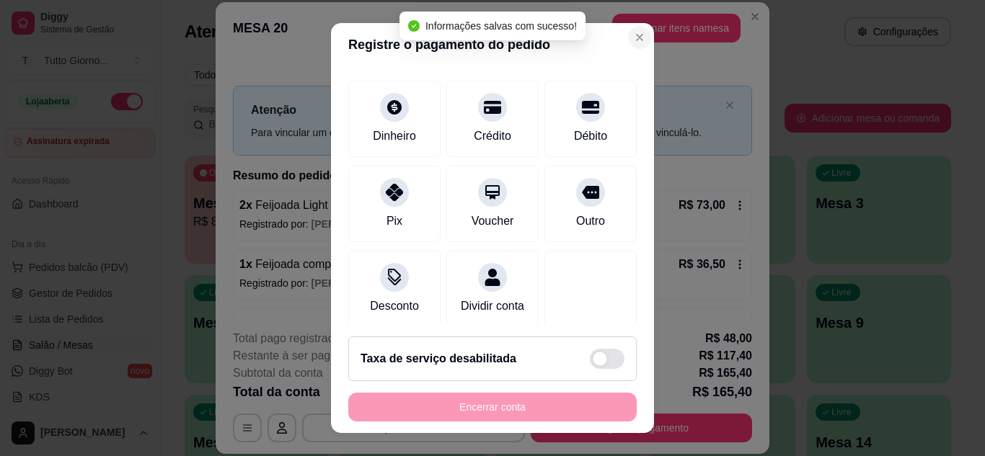
type input "R$ 117,40"
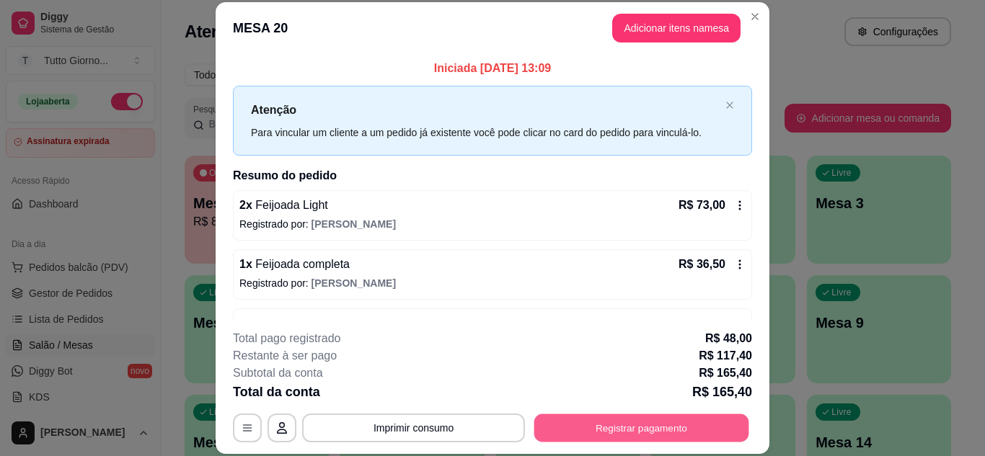
click at [683, 425] on button "Registrar pagamento" at bounding box center [641, 428] width 215 height 28
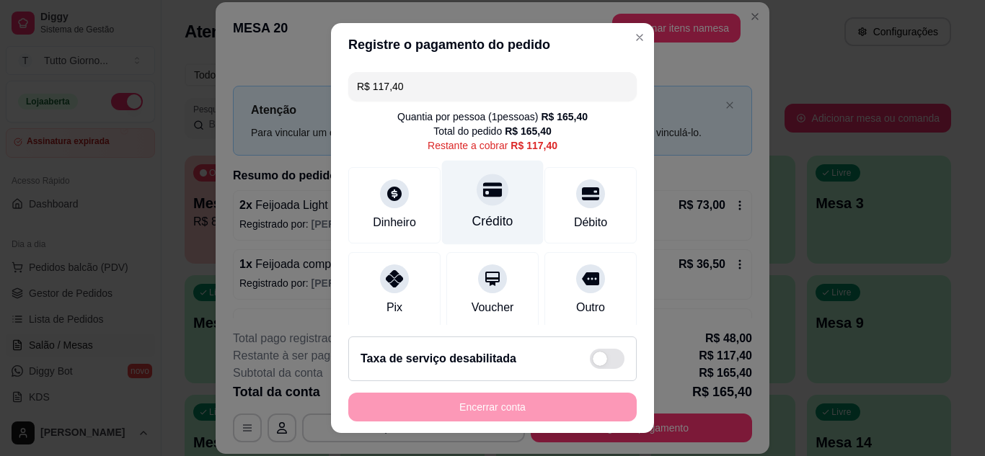
click at [484, 195] on icon at bounding box center [492, 189] width 19 height 14
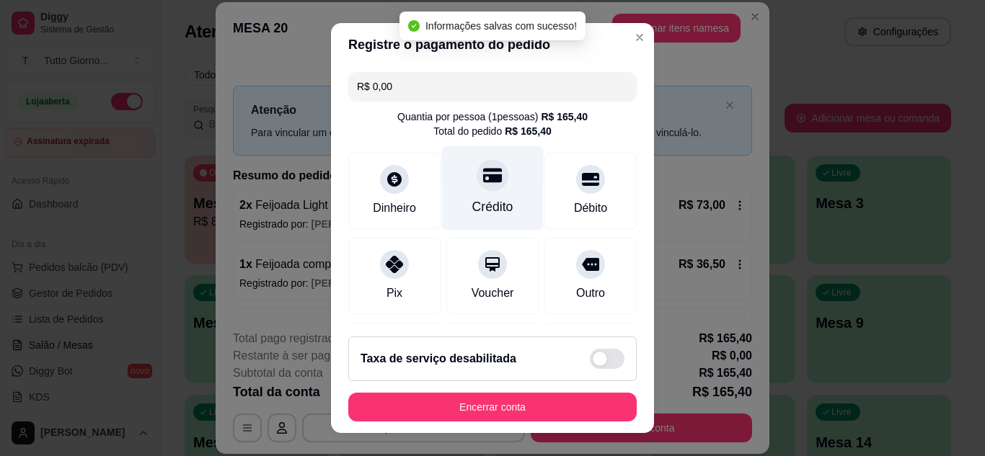
type input "R$ 0,00"
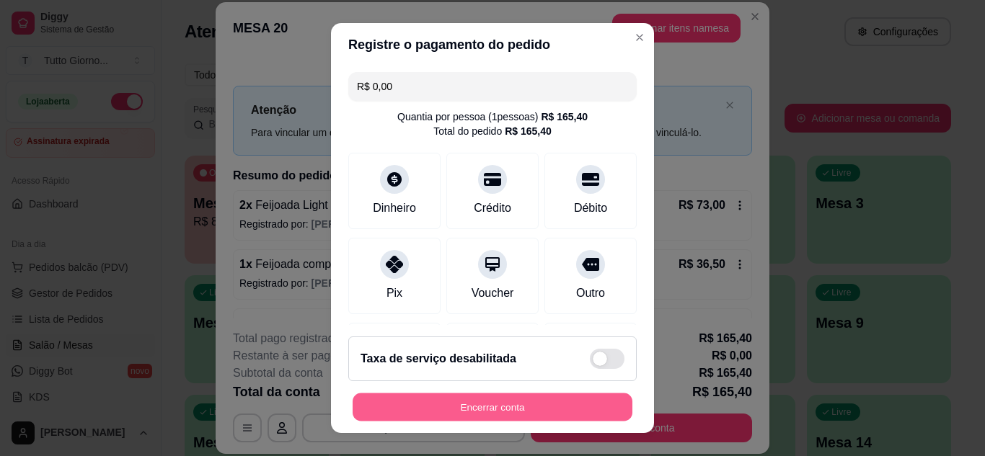
click at [554, 398] on button "Encerrar conta" at bounding box center [493, 408] width 280 height 28
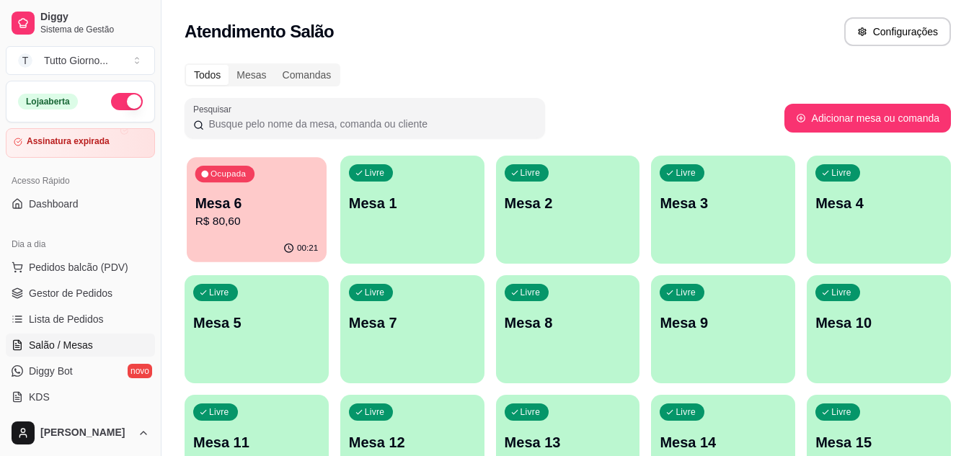
click at [262, 212] on p "Mesa 6" at bounding box center [256, 203] width 123 height 19
click at [302, 215] on p "R$ 80,60" at bounding box center [256, 221] width 127 height 17
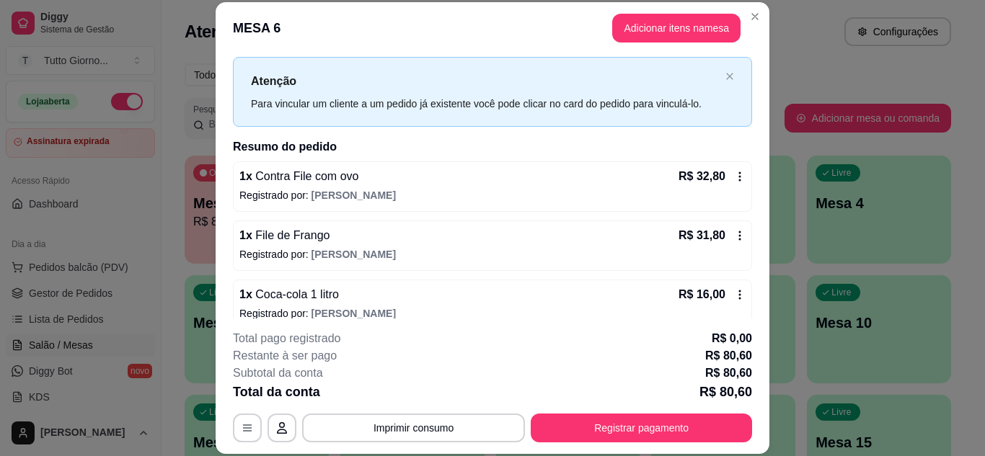
scroll to position [46, 0]
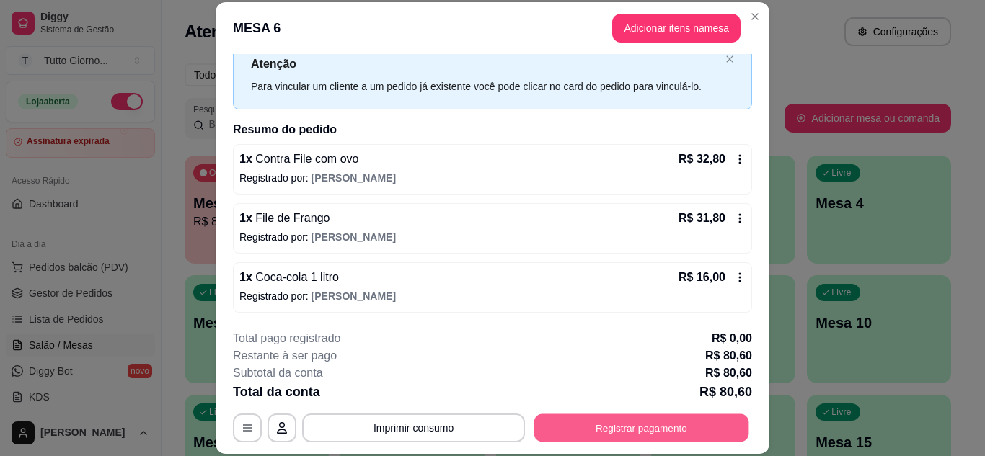
click at [673, 426] on button "Registrar pagamento" at bounding box center [641, 428] width 215 height 28
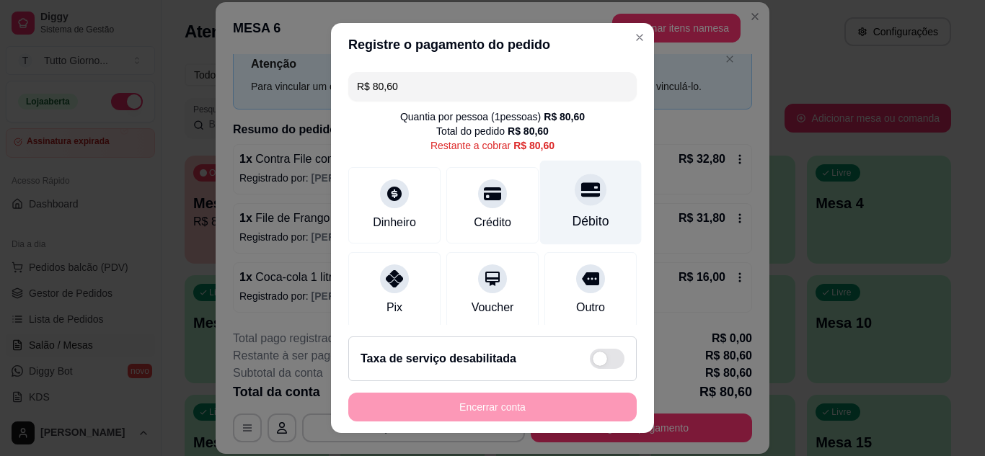
click at [543, 218] on div "Débito" at bounding box center [591, 202] width 102 height 84
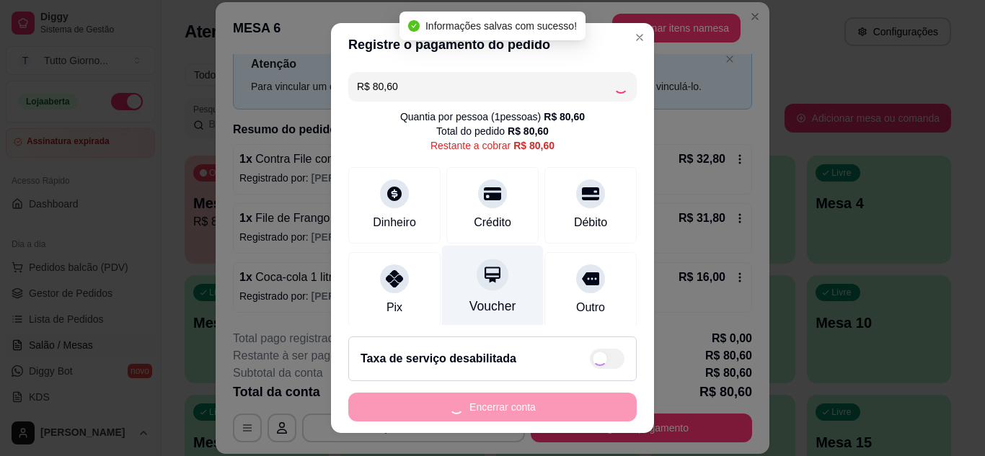
type input "R$ 0,00"
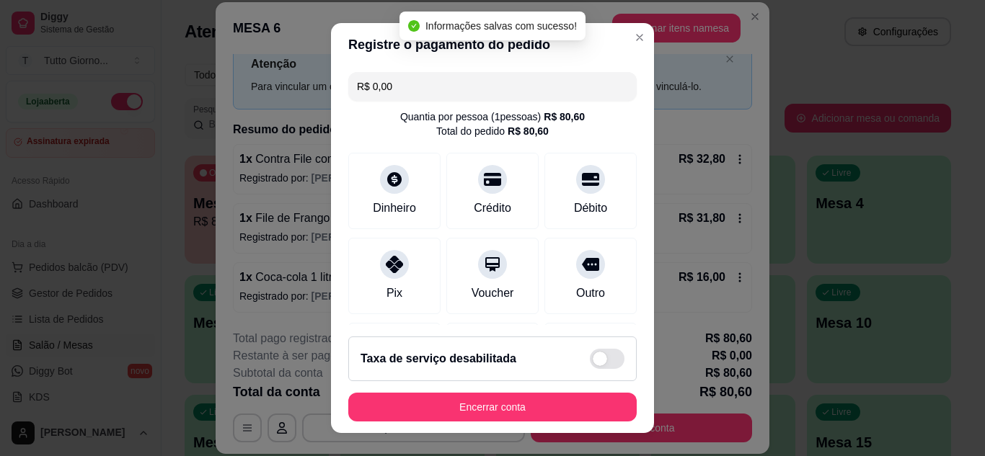
click at [481, 423] on footer "Taxa de serviço desabilitada Encerrar conta" at bounding box center [492, 379] width 323 height 108
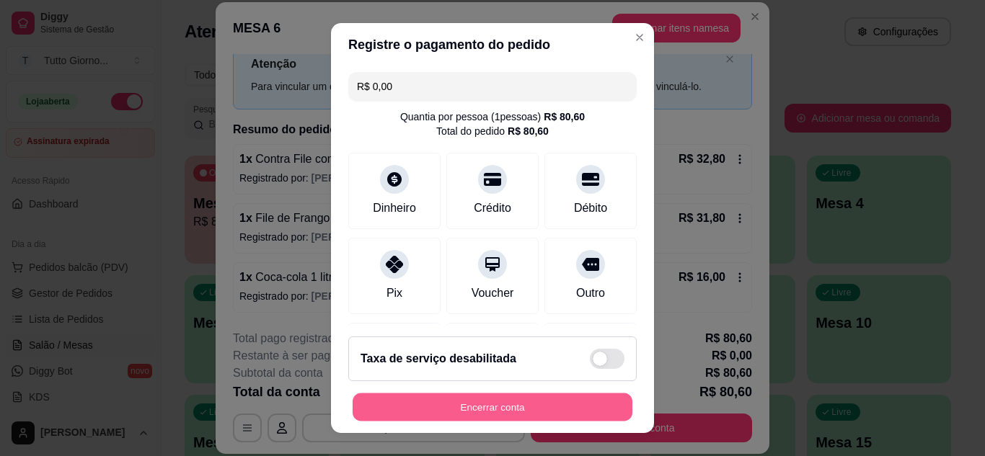
click at [500, 406] on button "Encerrar conta" at bounding box center [493, 408] width 280 height 28
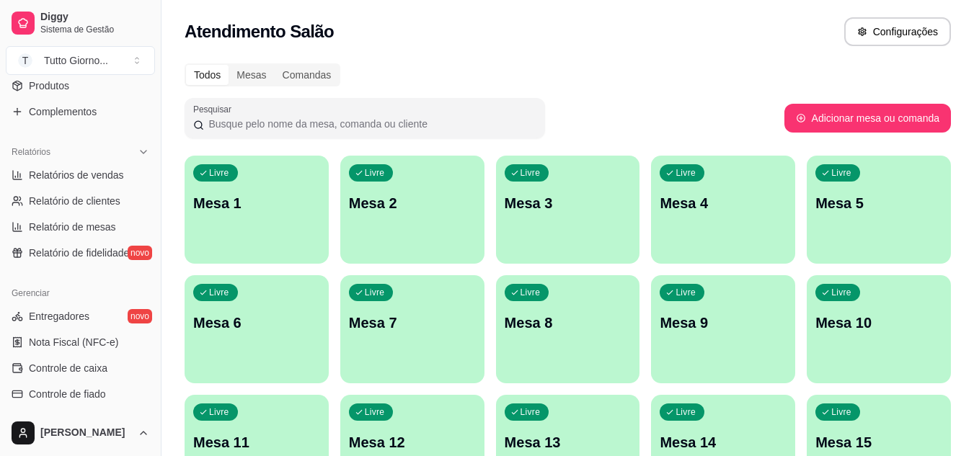
scroll to position [404, 0]
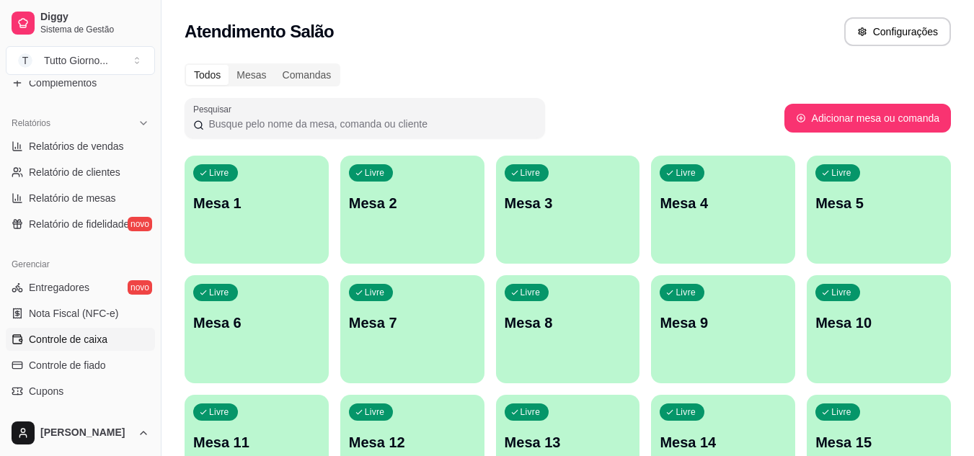
click at [98, 345] on span "Controle de caixa" at bounding box center [68, 339] width 79 height 14
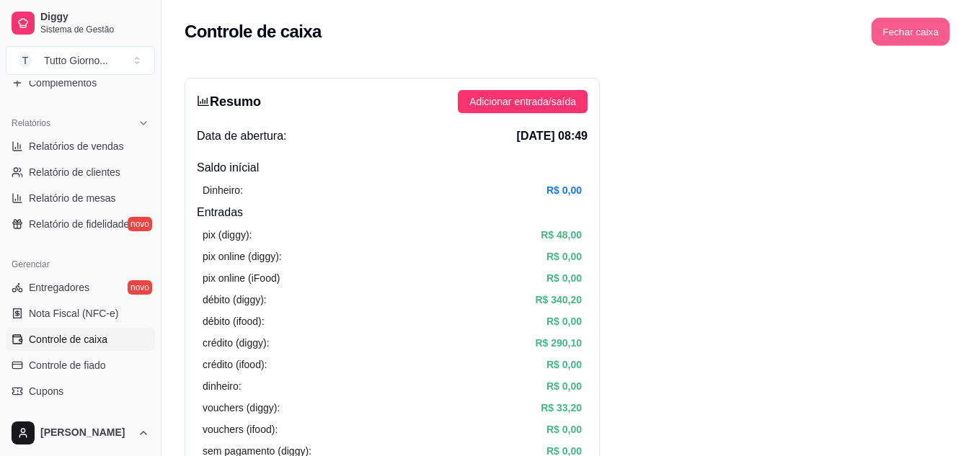
click at [913, 32] on button "Fechar caixa" at bounding box center [911, 32] width 79 height 28
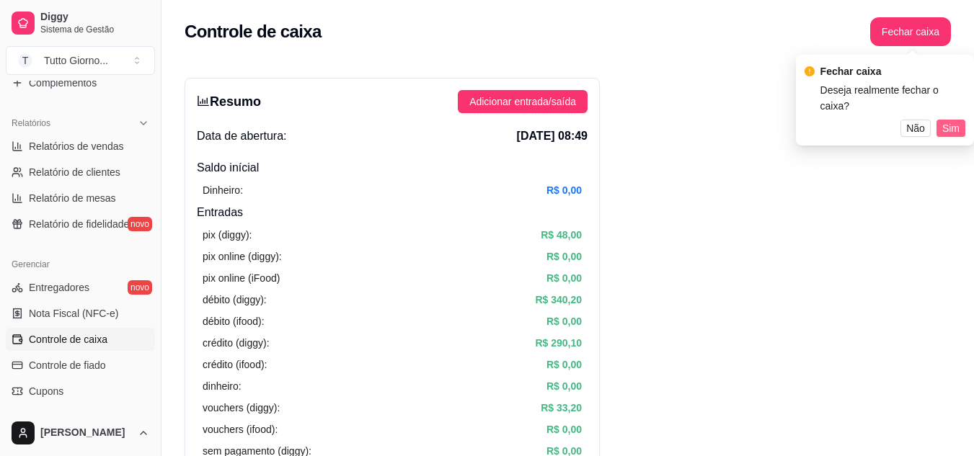
click at [951, 120] on button "Sim" at bounding box center [950, 128] width 29 height 17
